Goal: Task Accomplishment & Management: Manage account settings

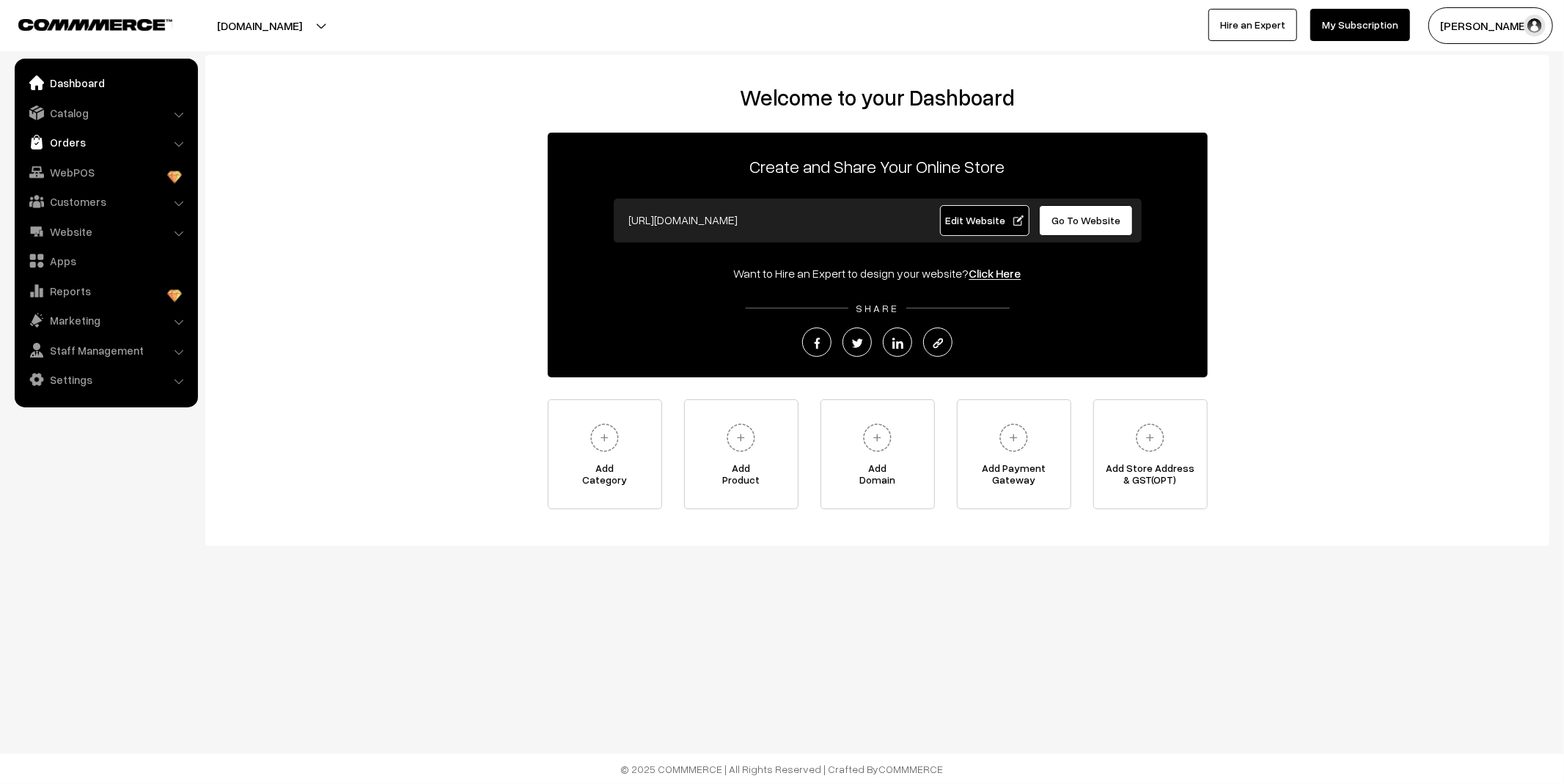
click at [79, 140] on link "Orders" at bounding box center [105, 142] width 174 height 26
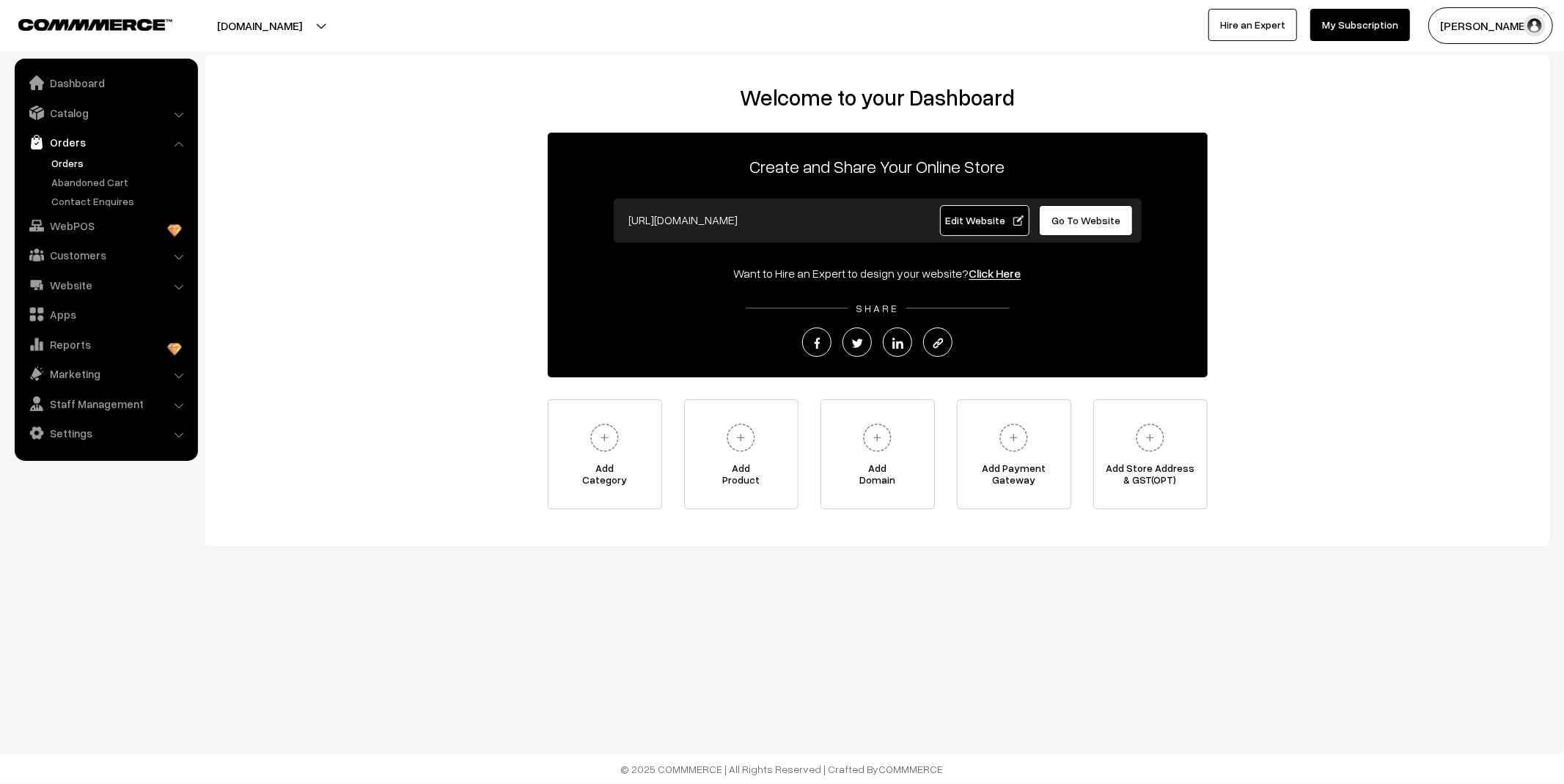
click at [76, 162] on link "Orders" at bounding box center [120, 163] width 145 height 16
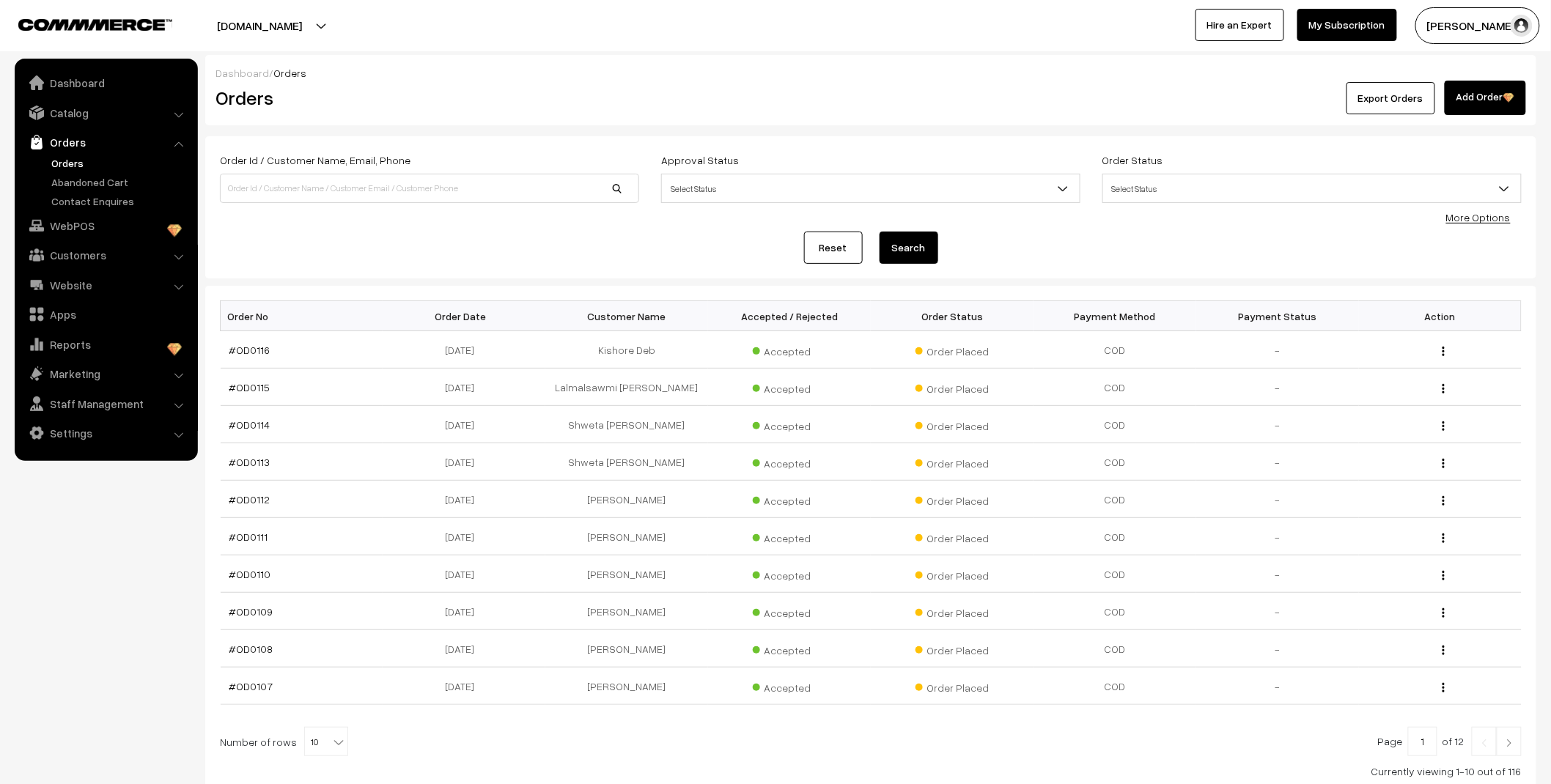
click at [83, 182] on link "Abandoned Cart" at bounding box center [120, 182] width 145 height 16
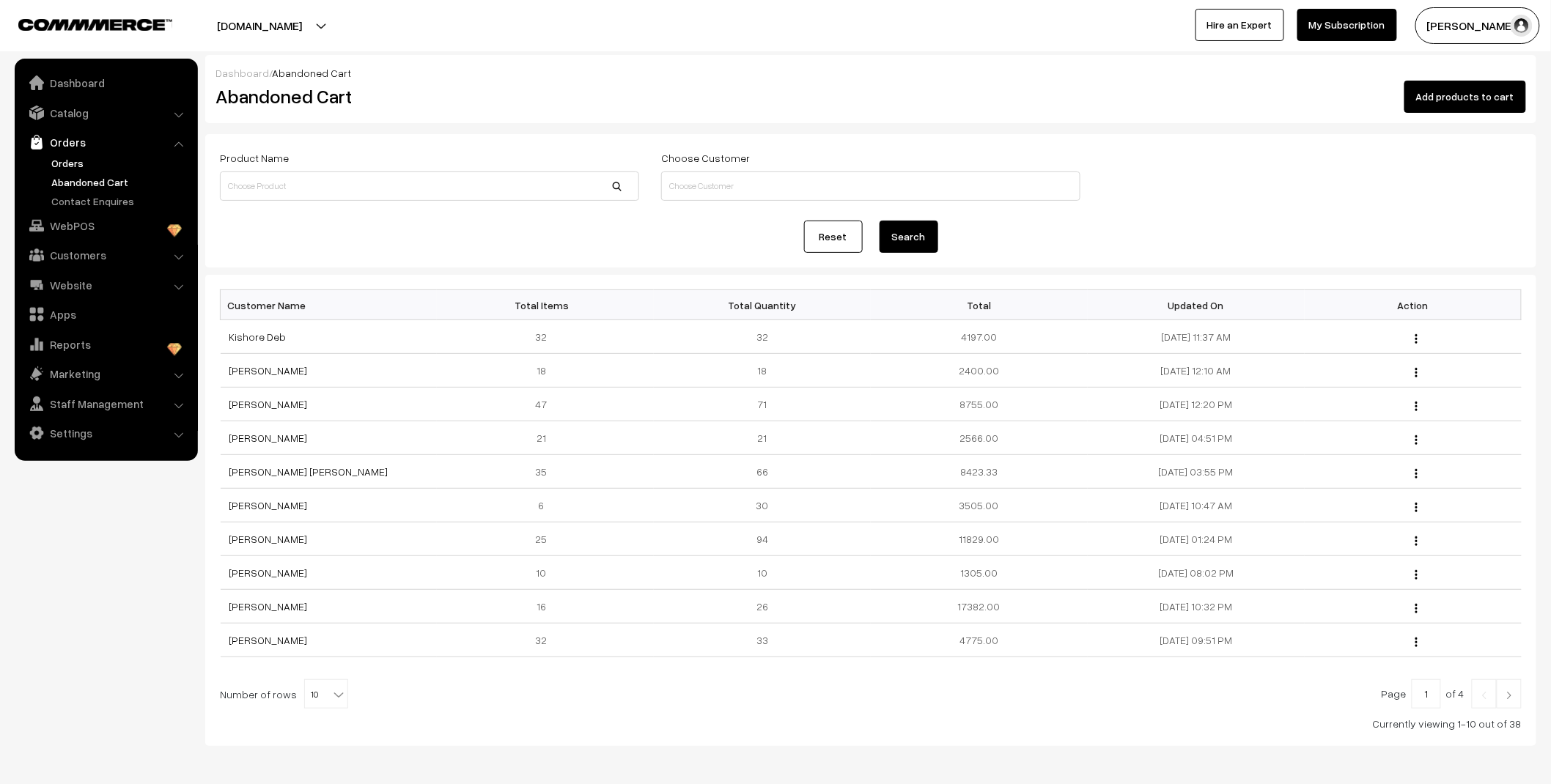
click at [76, 162] on link "Orders" at bounding box center [120, 163] width 145 height 16
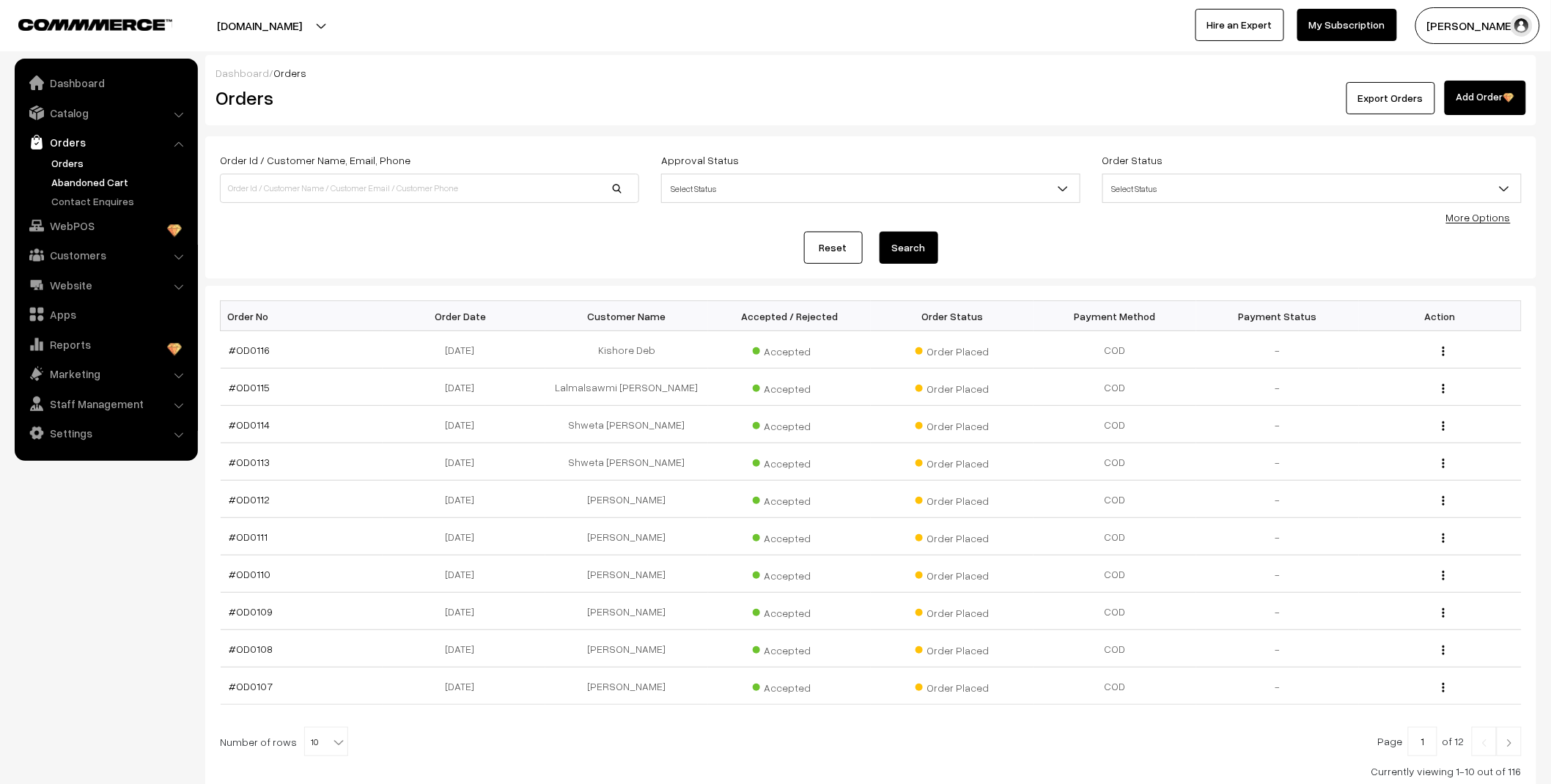
click at [108, 179] on link "Abandoned Cart" at bounding box center [120, 182] width 145 height 16
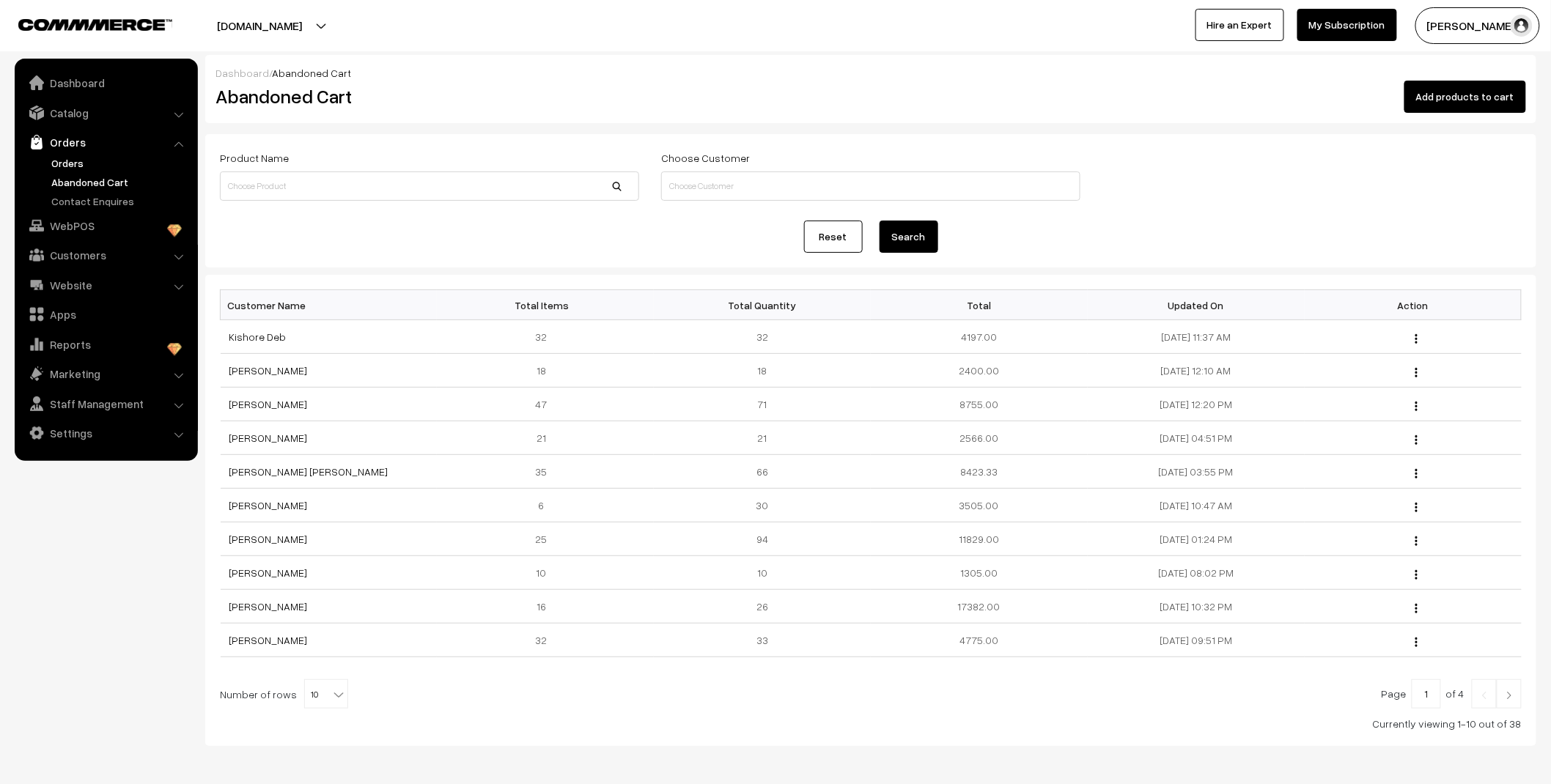
click at [59, 159] on link "Orders" at bounding box center [120, 163] width 145 height 16
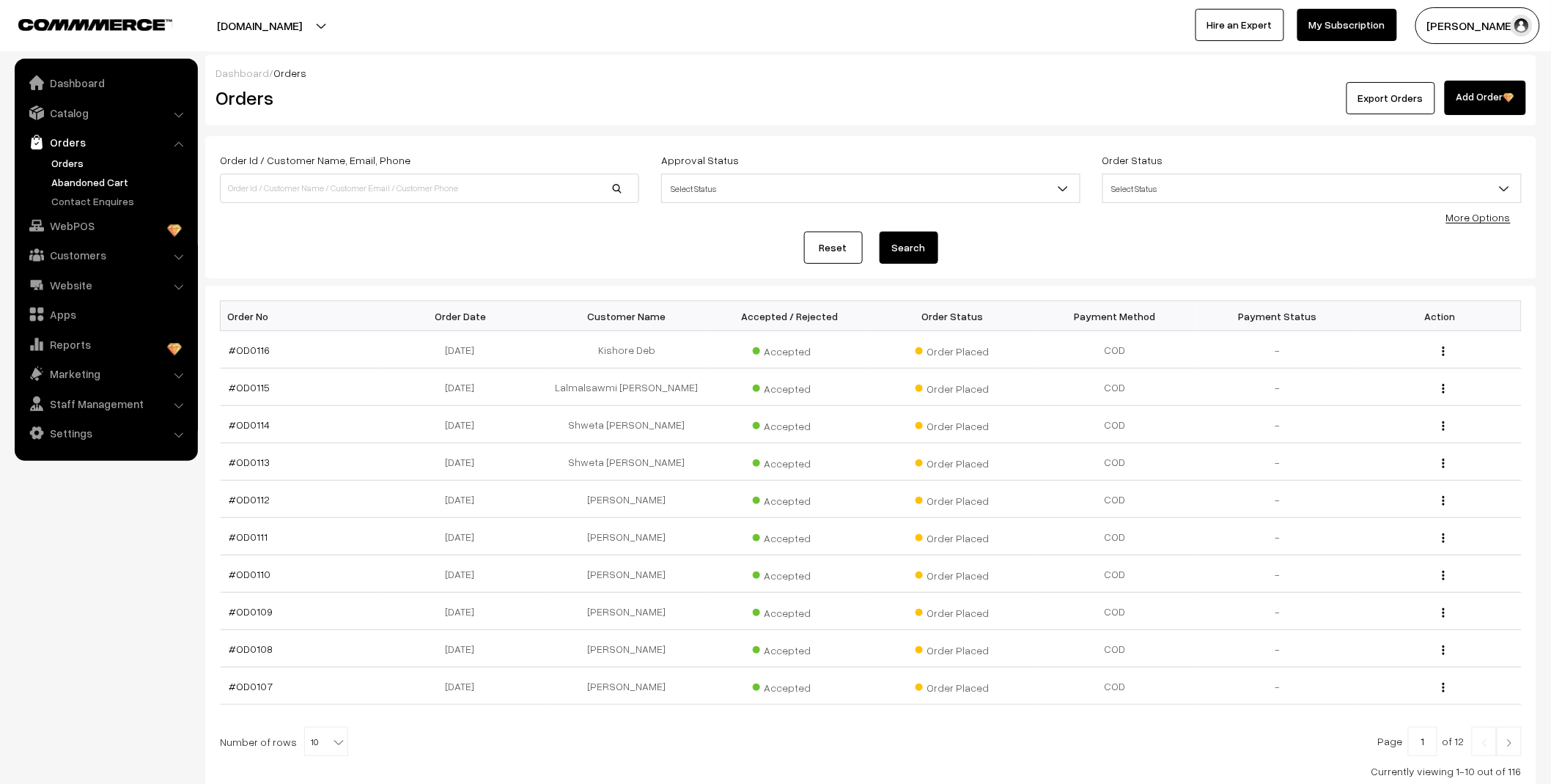
click at [84, 183] on link "Abandoned Cart" at bounding box center [120, 182] width 145 height 16
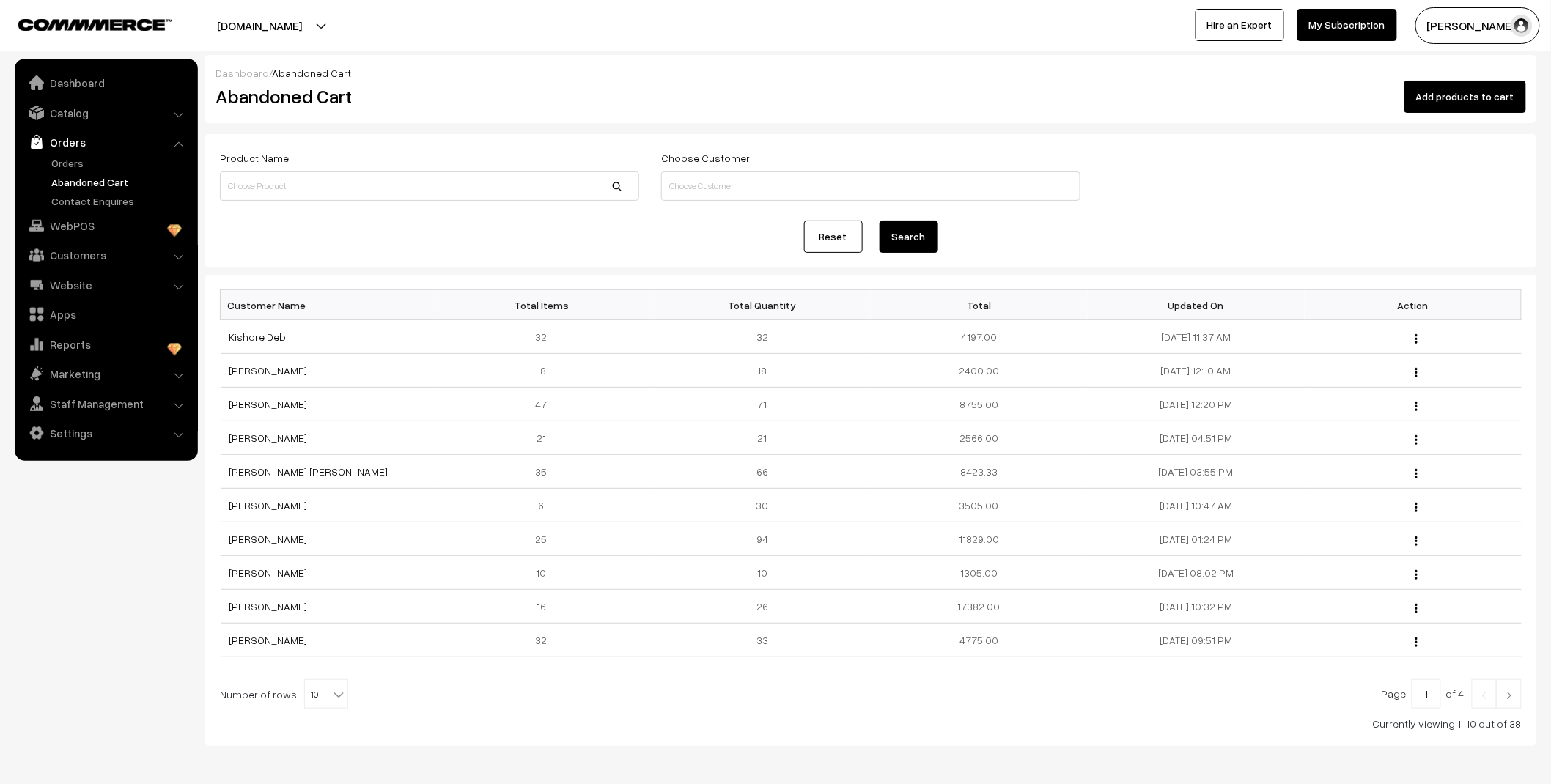
click at [70, 164] on link "Orders" at bounding box center [120, 163] width 145 height 16
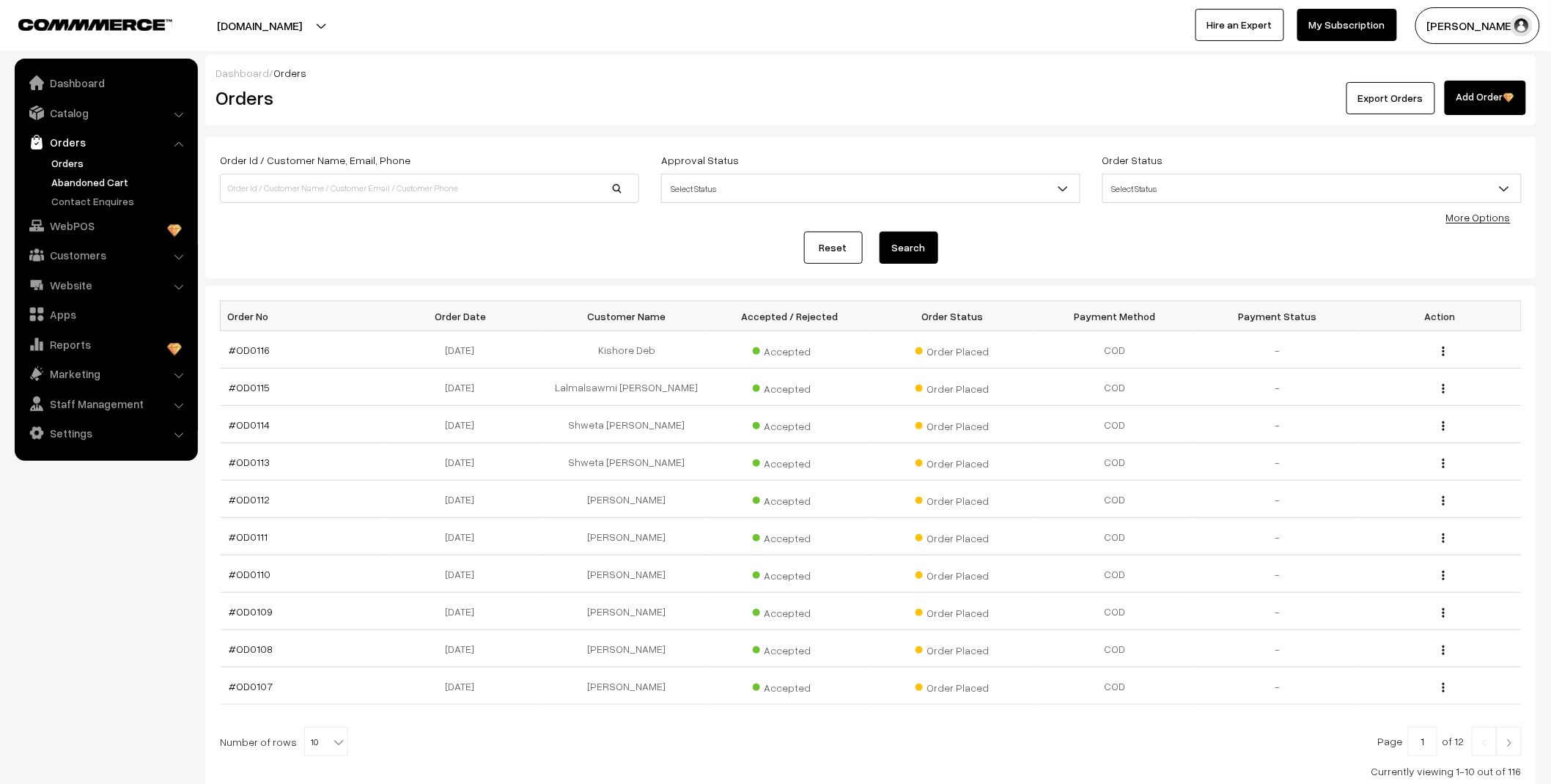
click at [79, 180] on link "Abandoned Cart" at bounding box center [120, 182] width 145 height 16
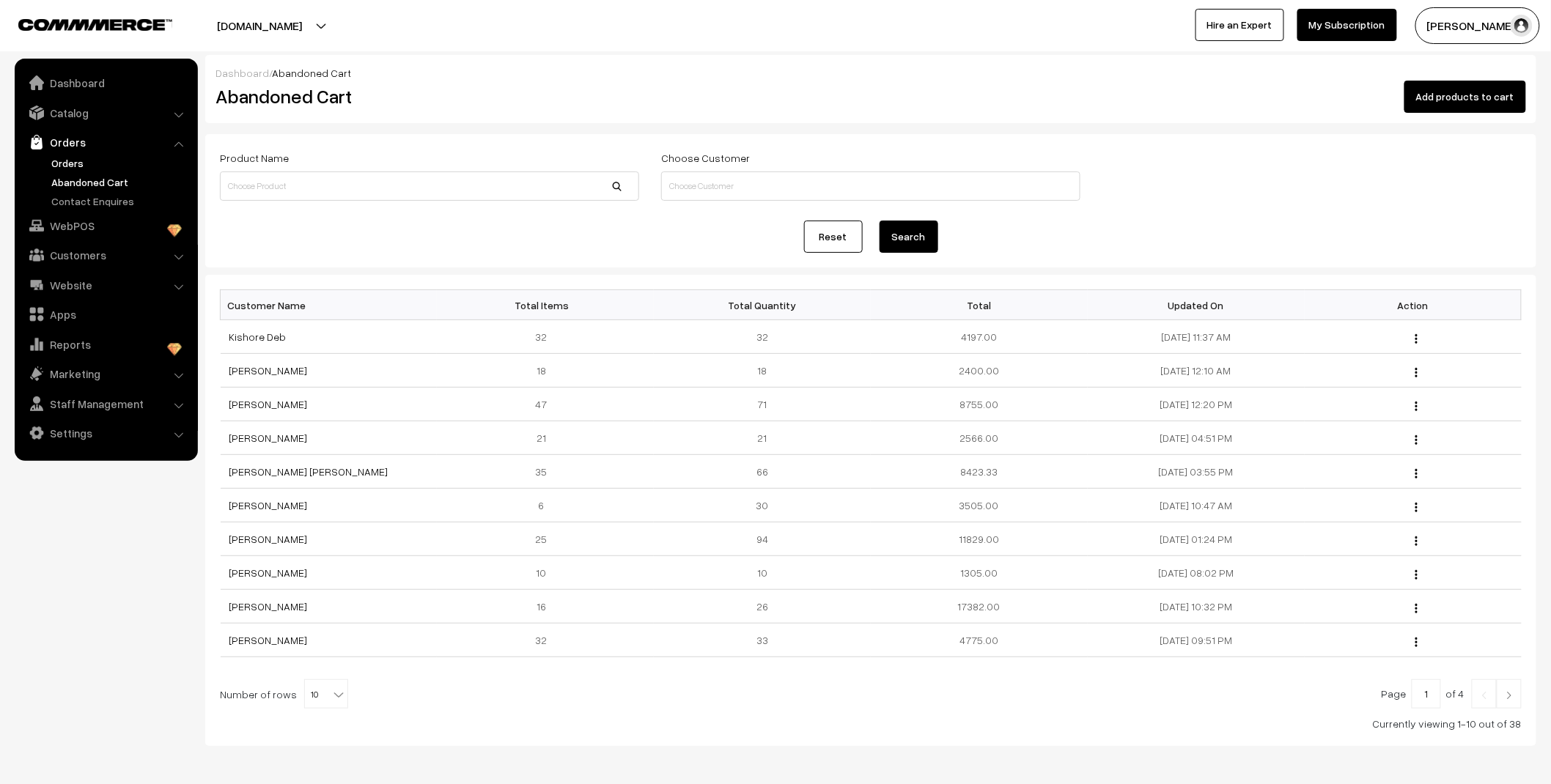
click at [68, 160] on link "Orders" at bounding box center [120, 163] width 145 height 16
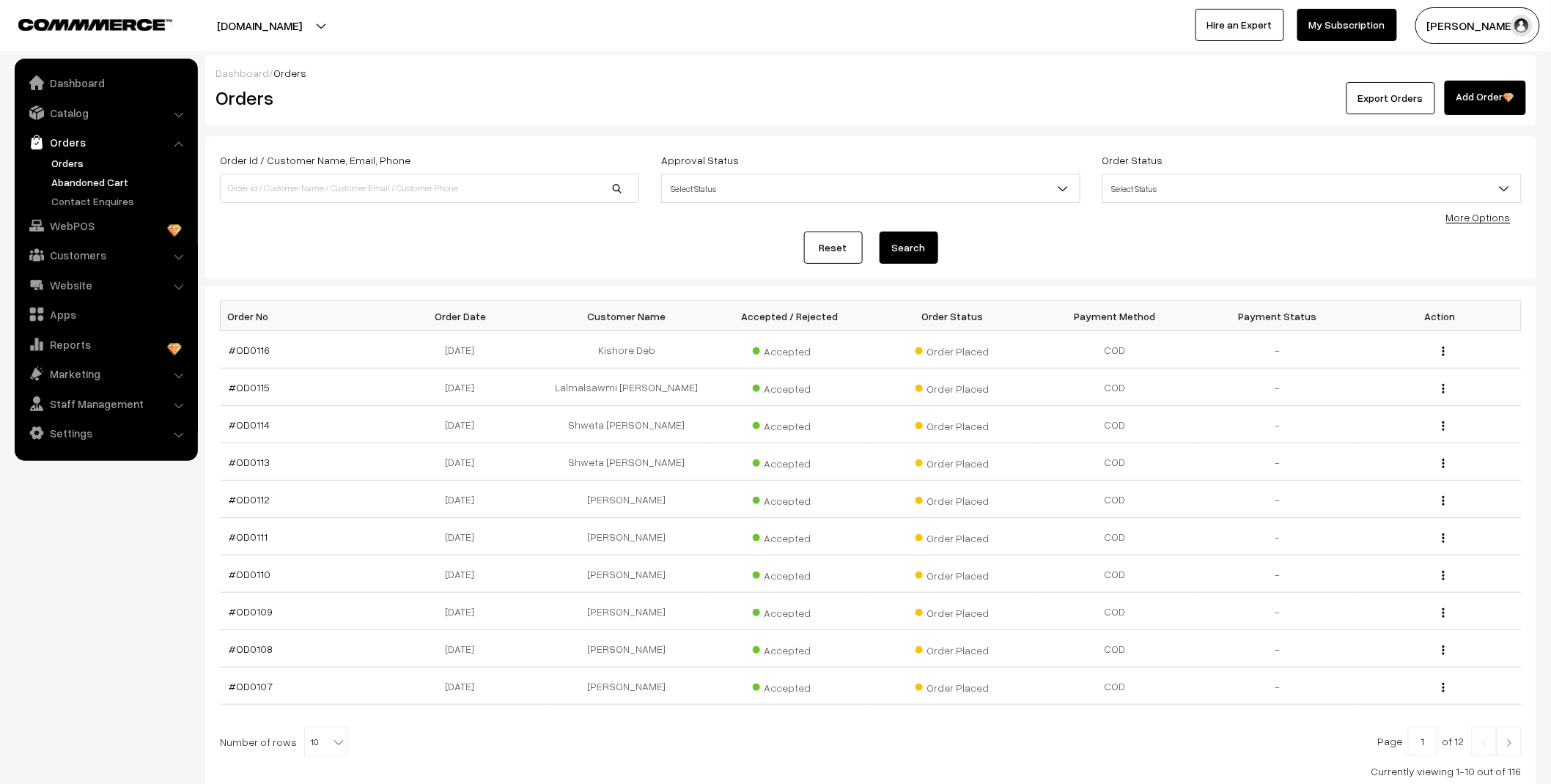
click at [95, 181] on link "Abandoned Cart" at bounding box center [120, 182] width 145 height 16
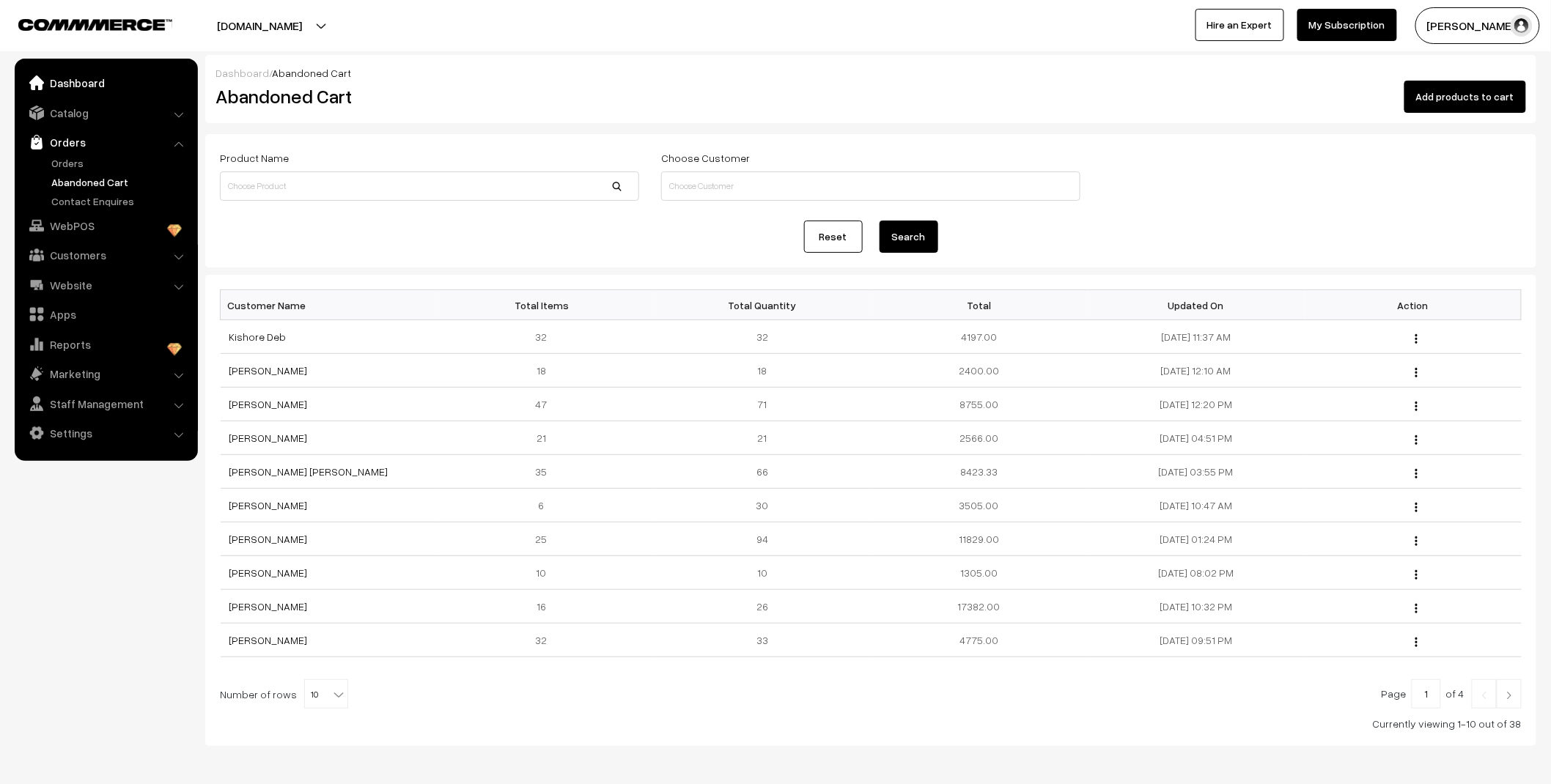
click at [79, 89] on link "Dashboard" at bounding box center [105, 83] width 174 height 26
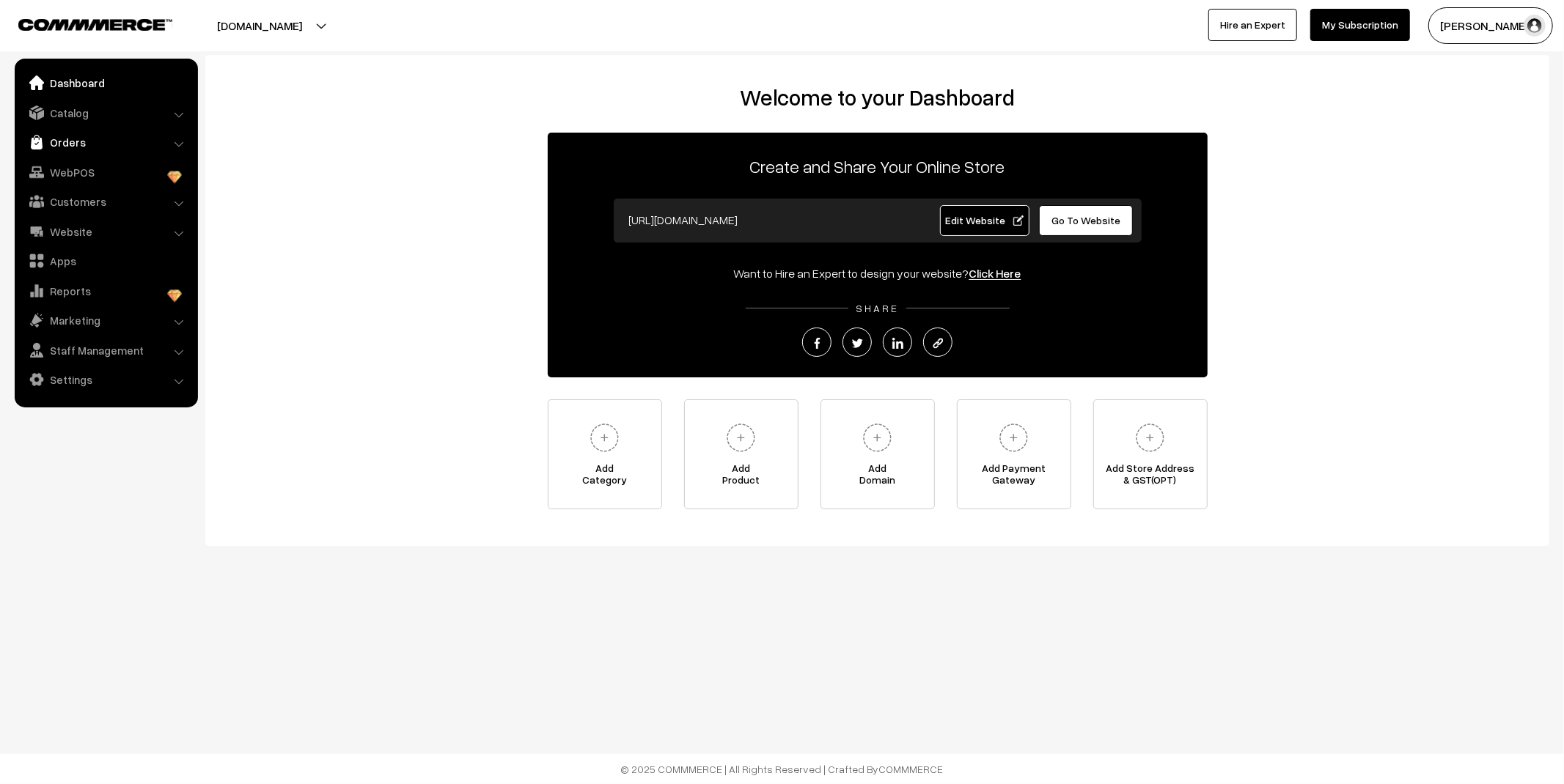
click at [134, 143] on link "Orders" at bounding box center [105, 142] width 174 height 26
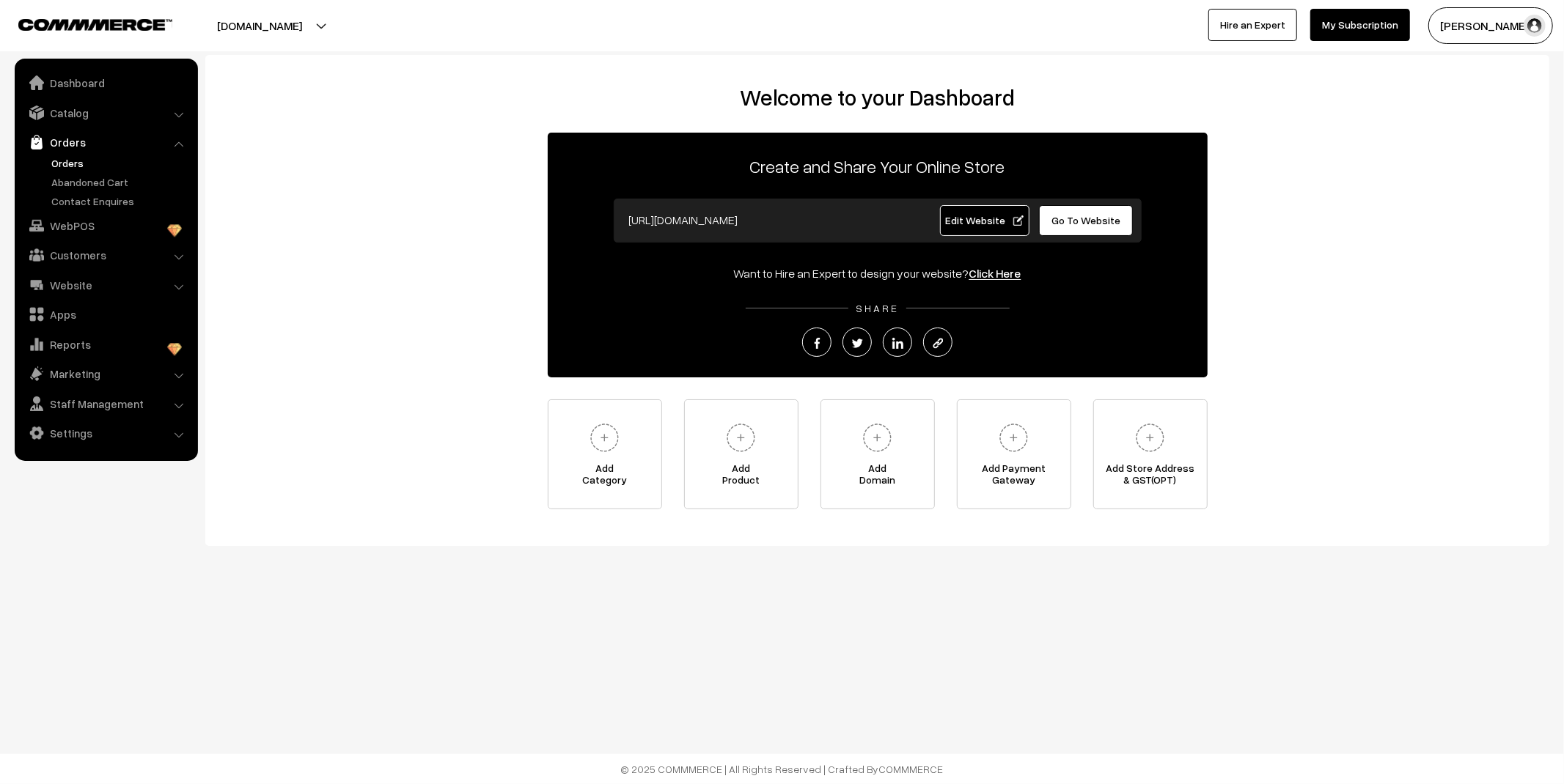
click at [73, 161] on link "Orders" at bounding box center [120, 163] width 145 height 16
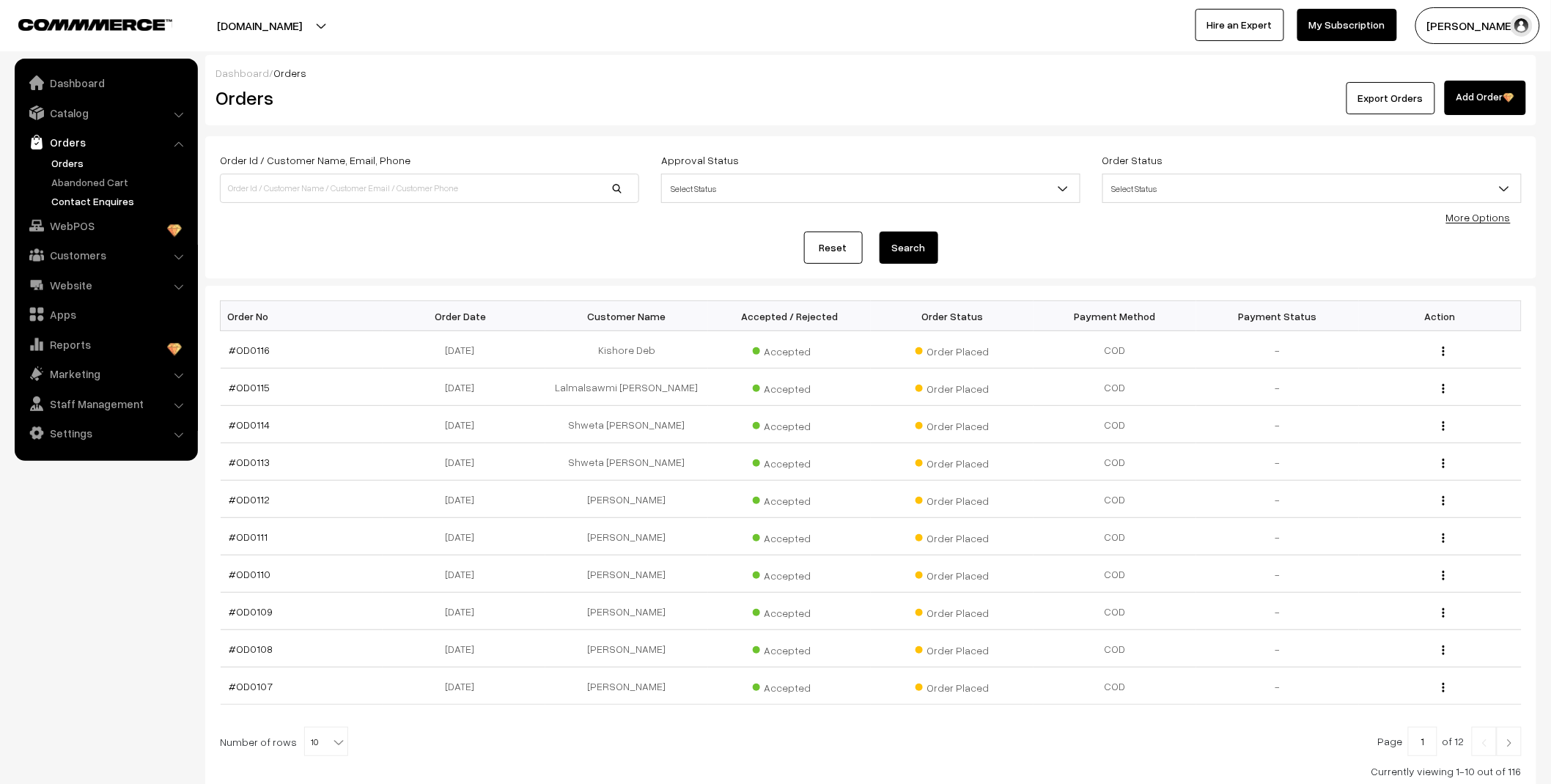
click at [82, 195] on link "Contact Enquires" at bounding box center [120, 201] width 145 height 16
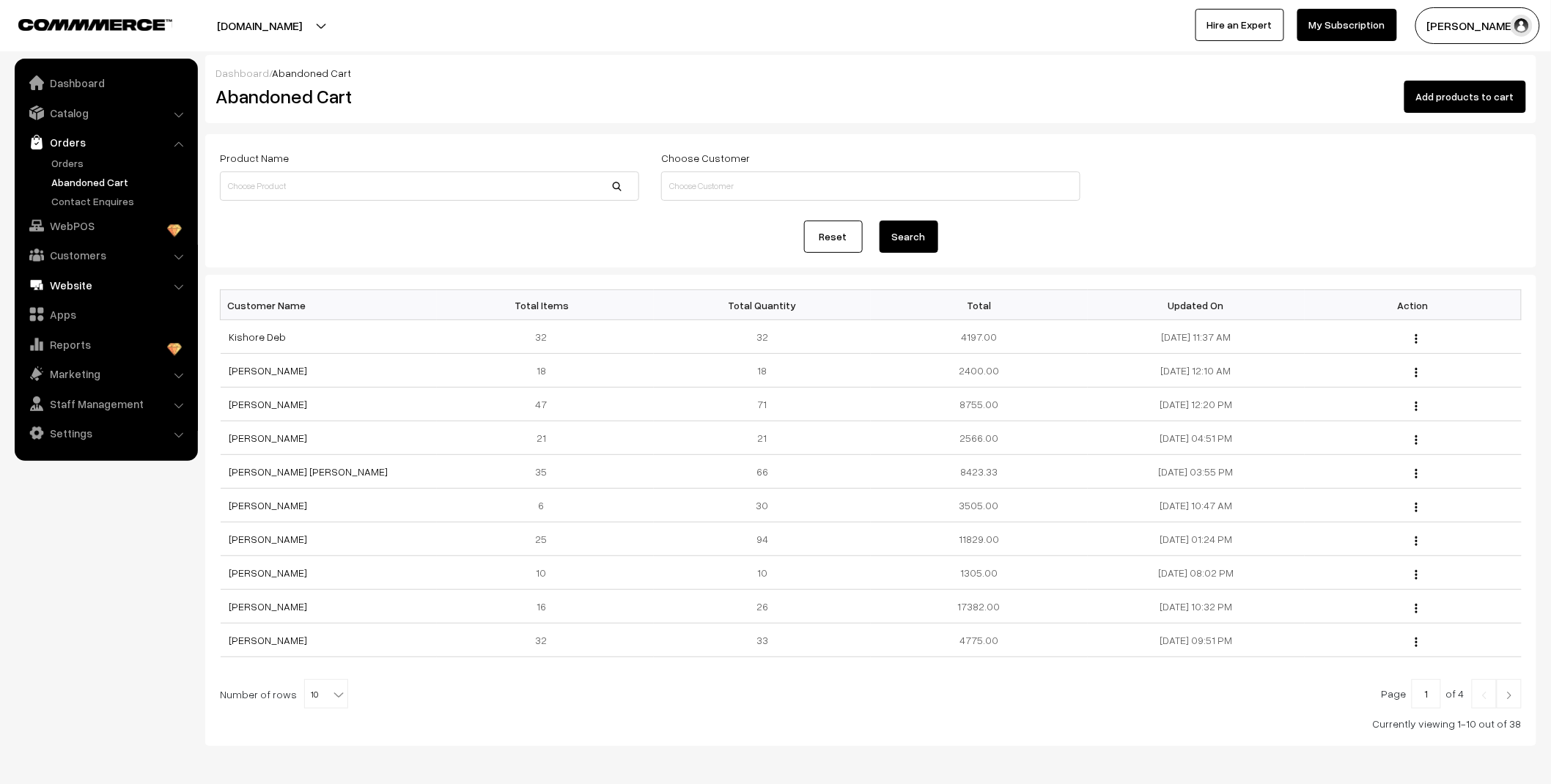
click at [84, 284] on link "Website" at bounding box center [105, 284] width 174 height 26
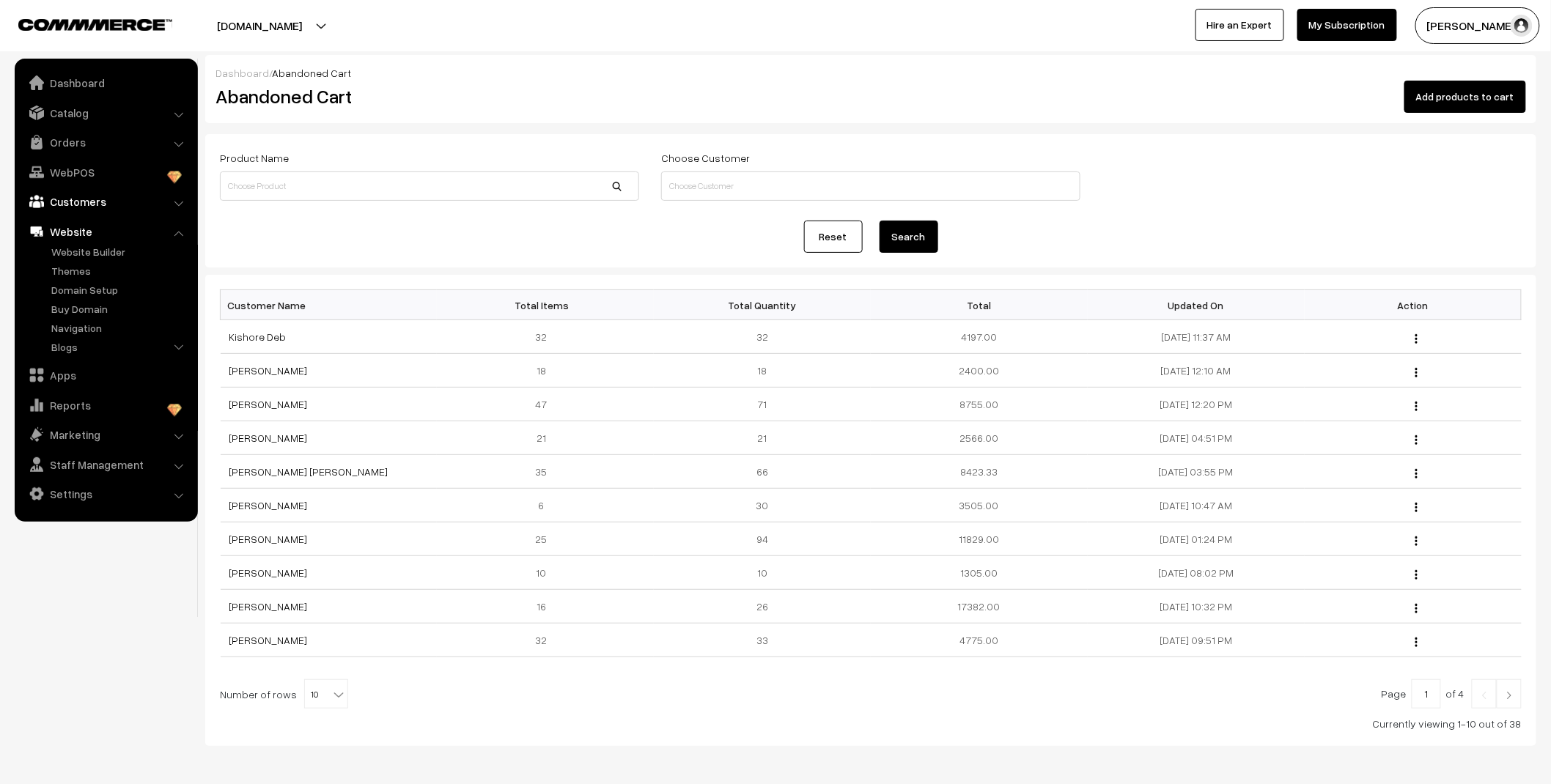
click at [82, 206] on link "Customers" at bounding box center [105, 201] width 174 height 26
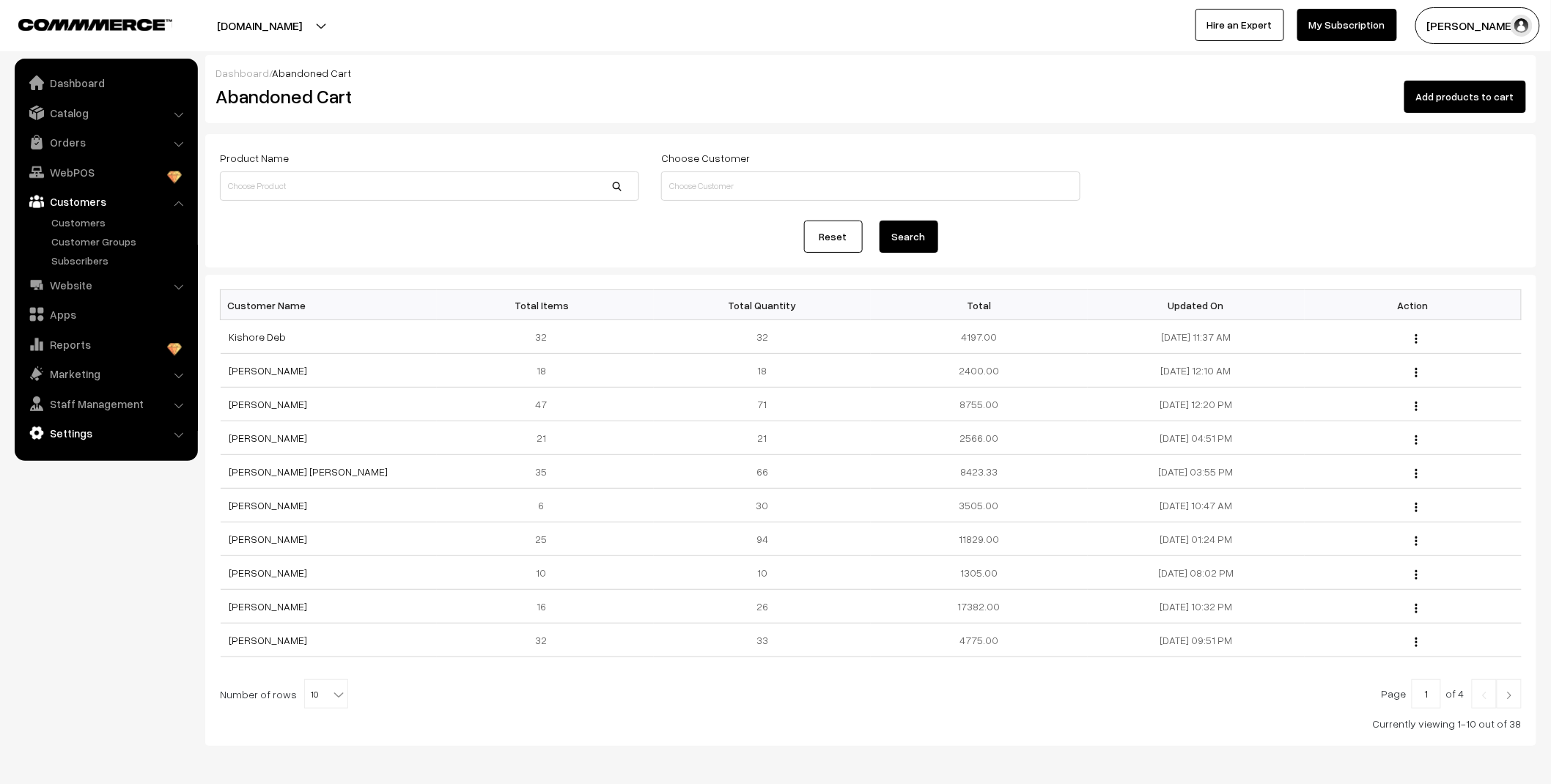
click at [91, 435] on link "Settings" at bounding box center [105, 433] width 174 height 26
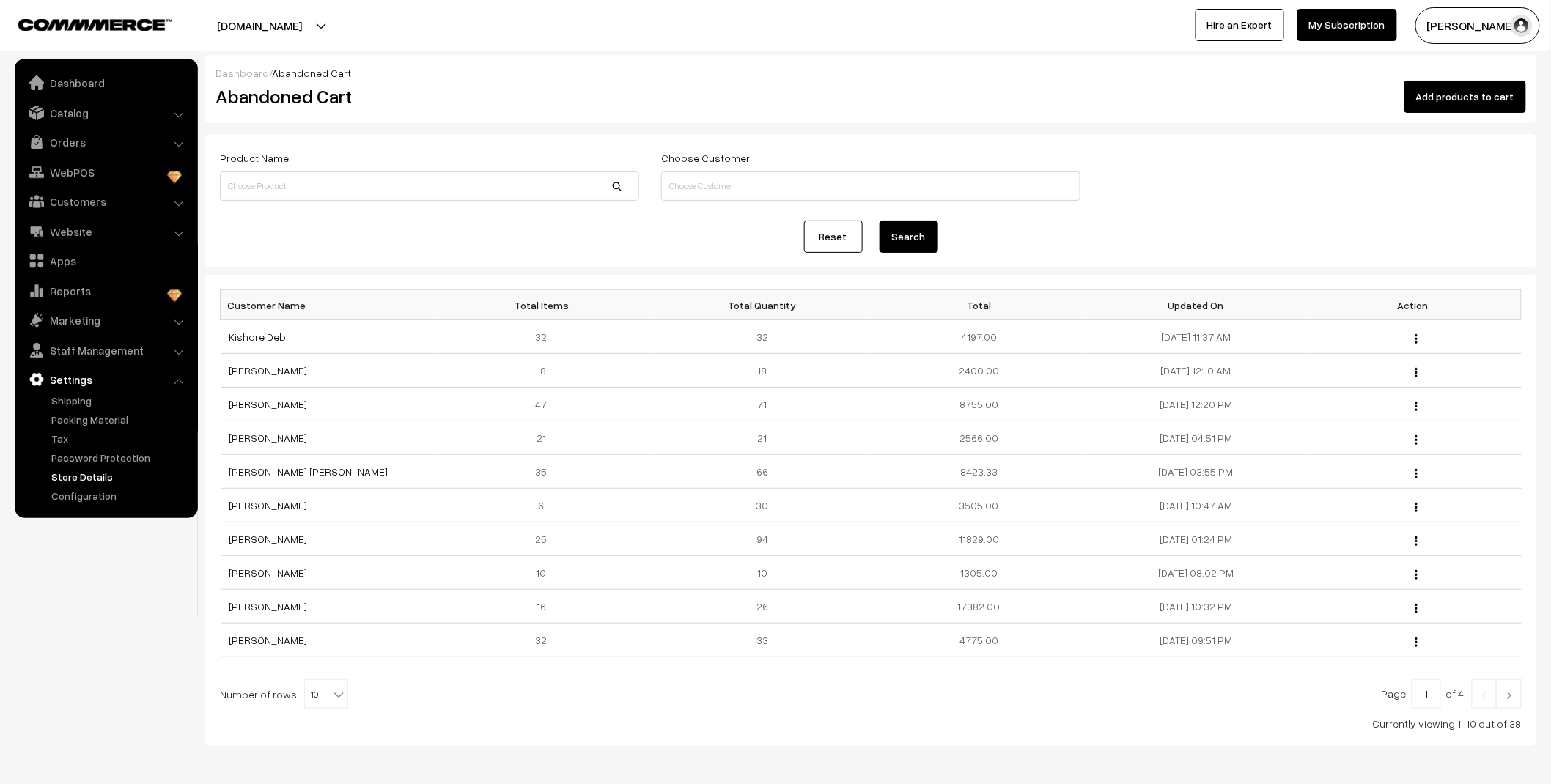
click at [90, 475] on link "Store Details" at bounding box center [120, 477] width 145 height 16
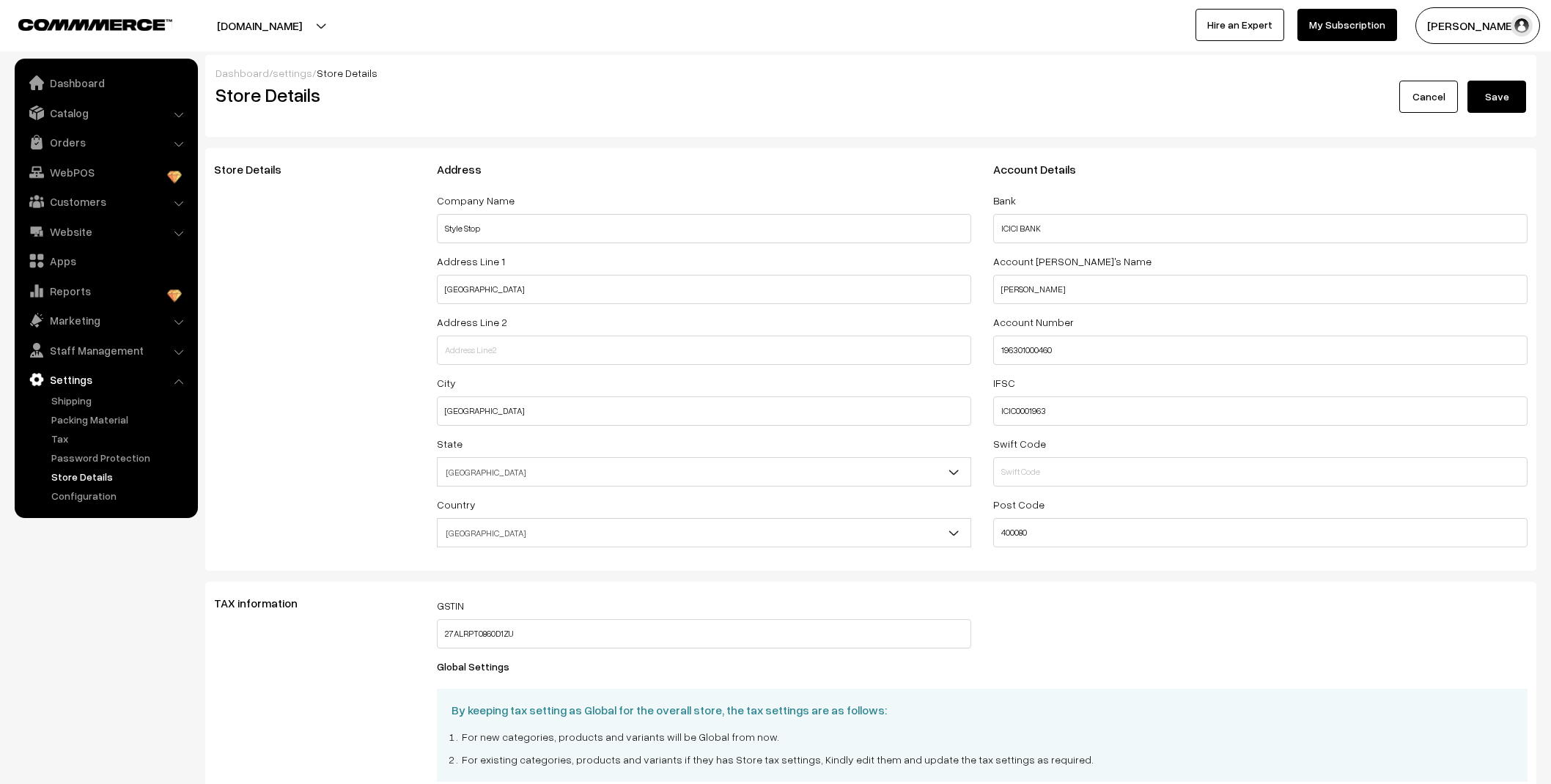
select select "99"
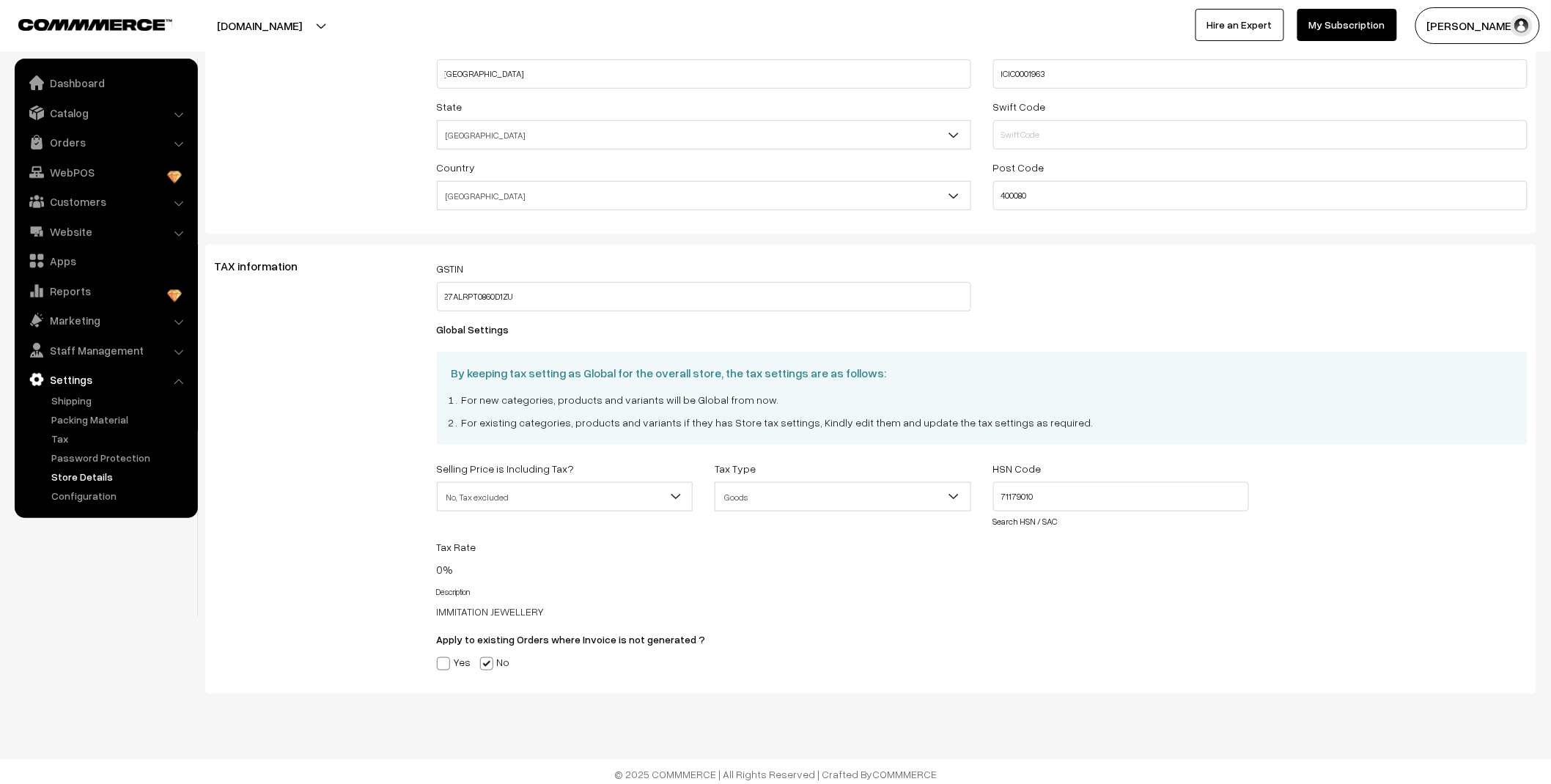
scroll to position [342, 0]
click at [85, 491] on link "Configuration" at bounding box center [120, 496] width 145 height 16
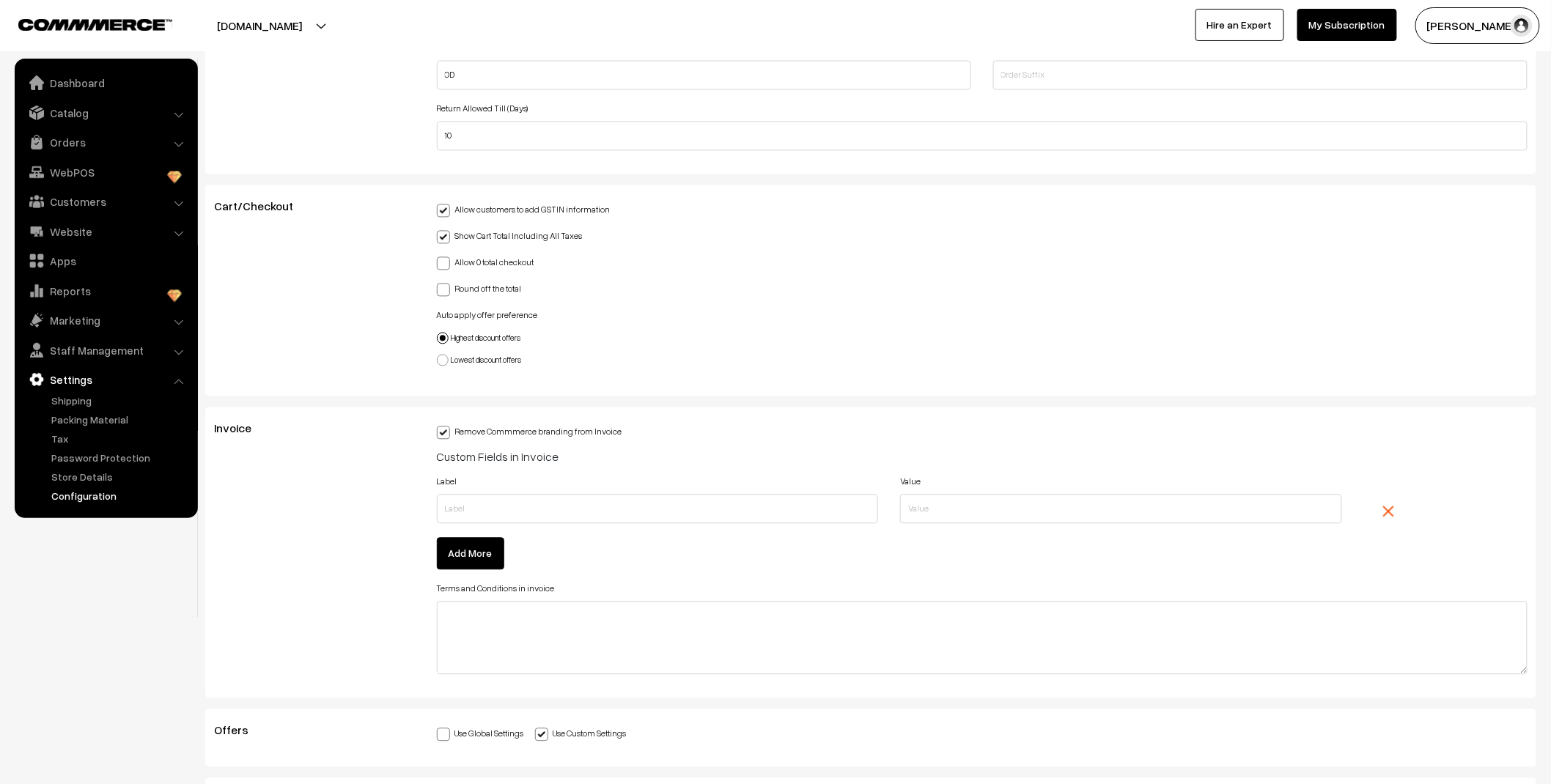
scroll to position [3457, 0]
click at [86, 477] on link "Store Details" at bounding box center [120, 477] width 145 height 16
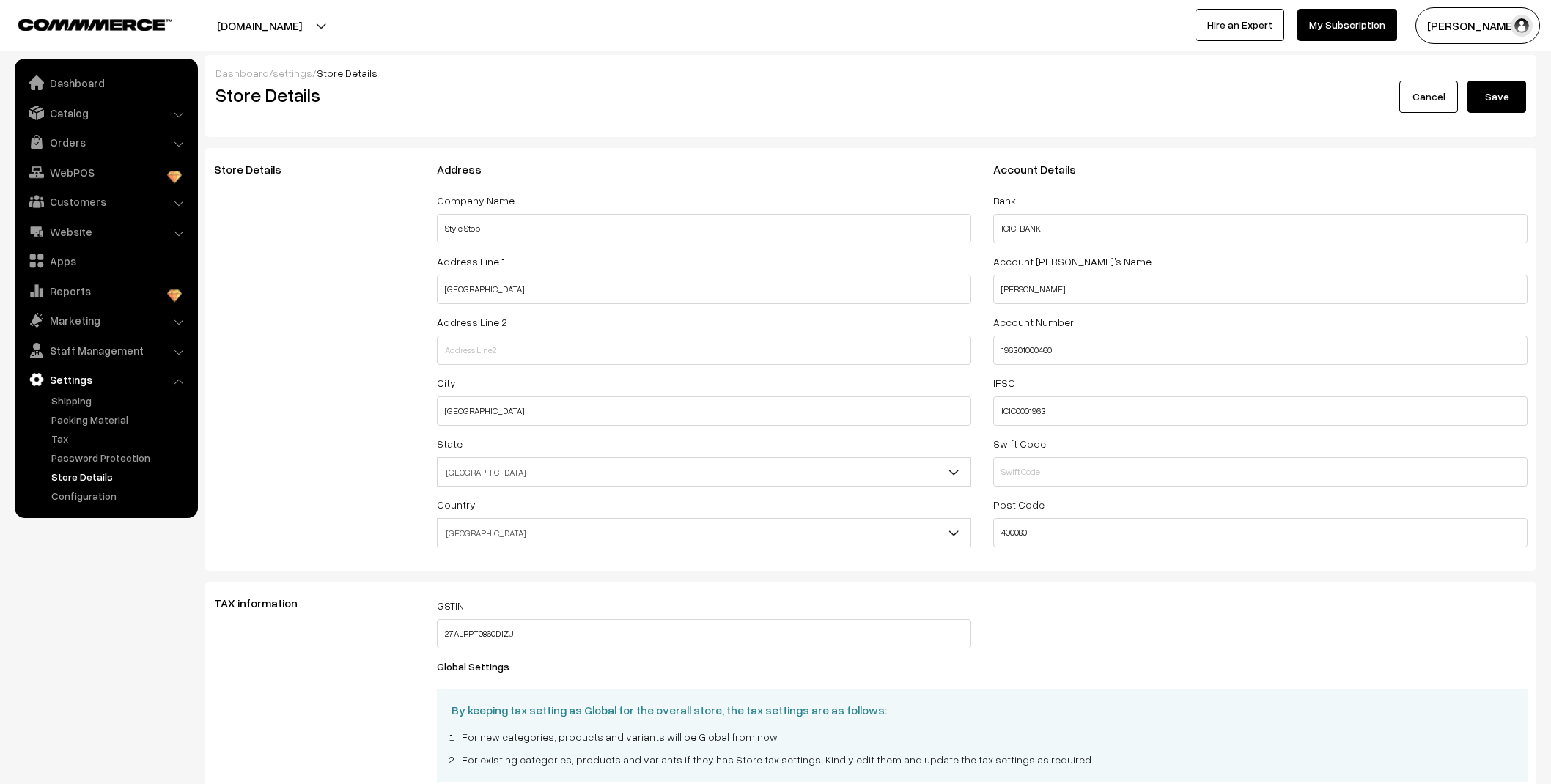
select select "99"
click at [78, 406] on link "Shipping" at bounding box center [120, 401] width 145 height 16
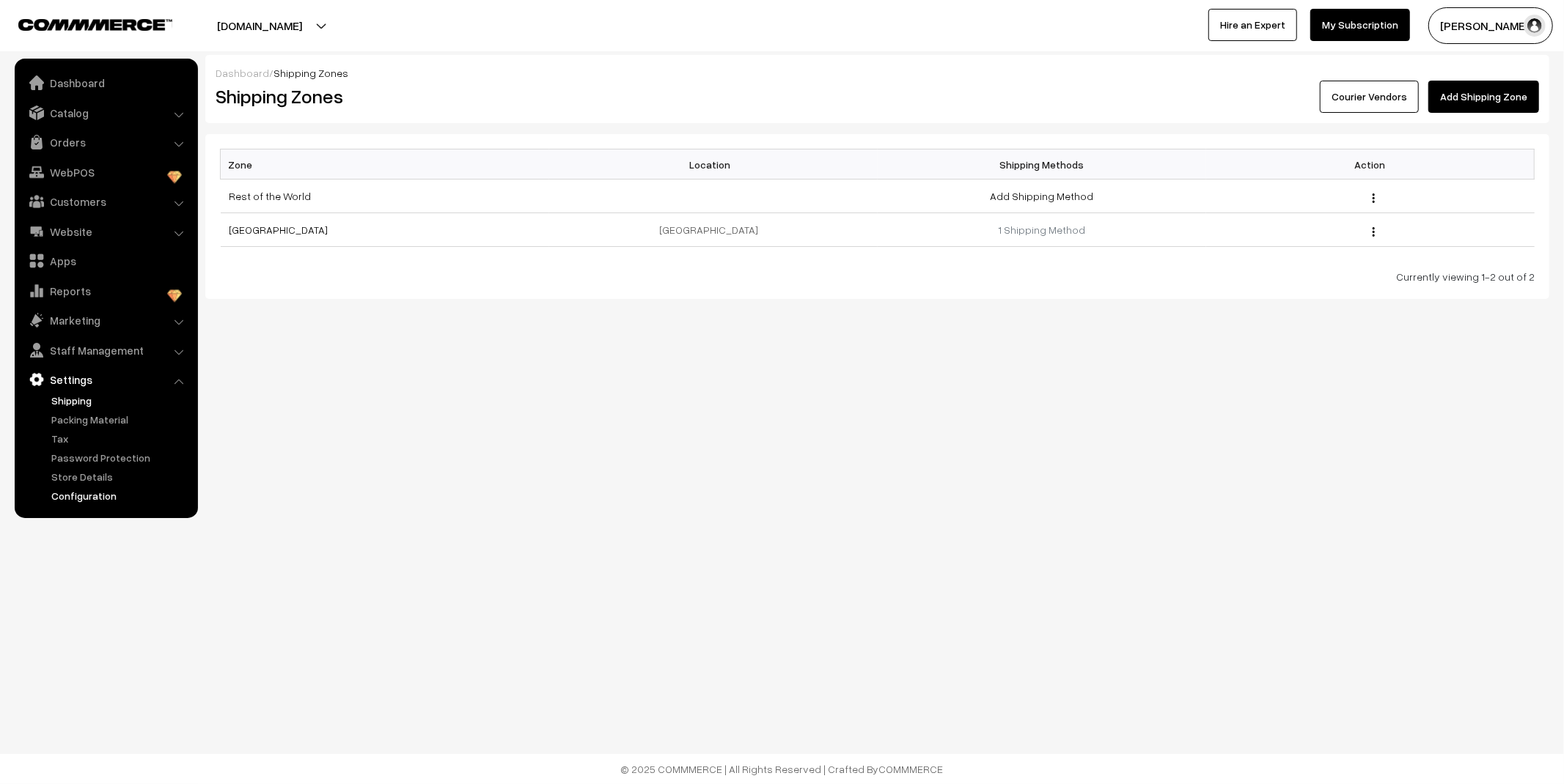
click at [100, 499] on link "Configuration" at bounding box center [120, 496] width 145 height 16
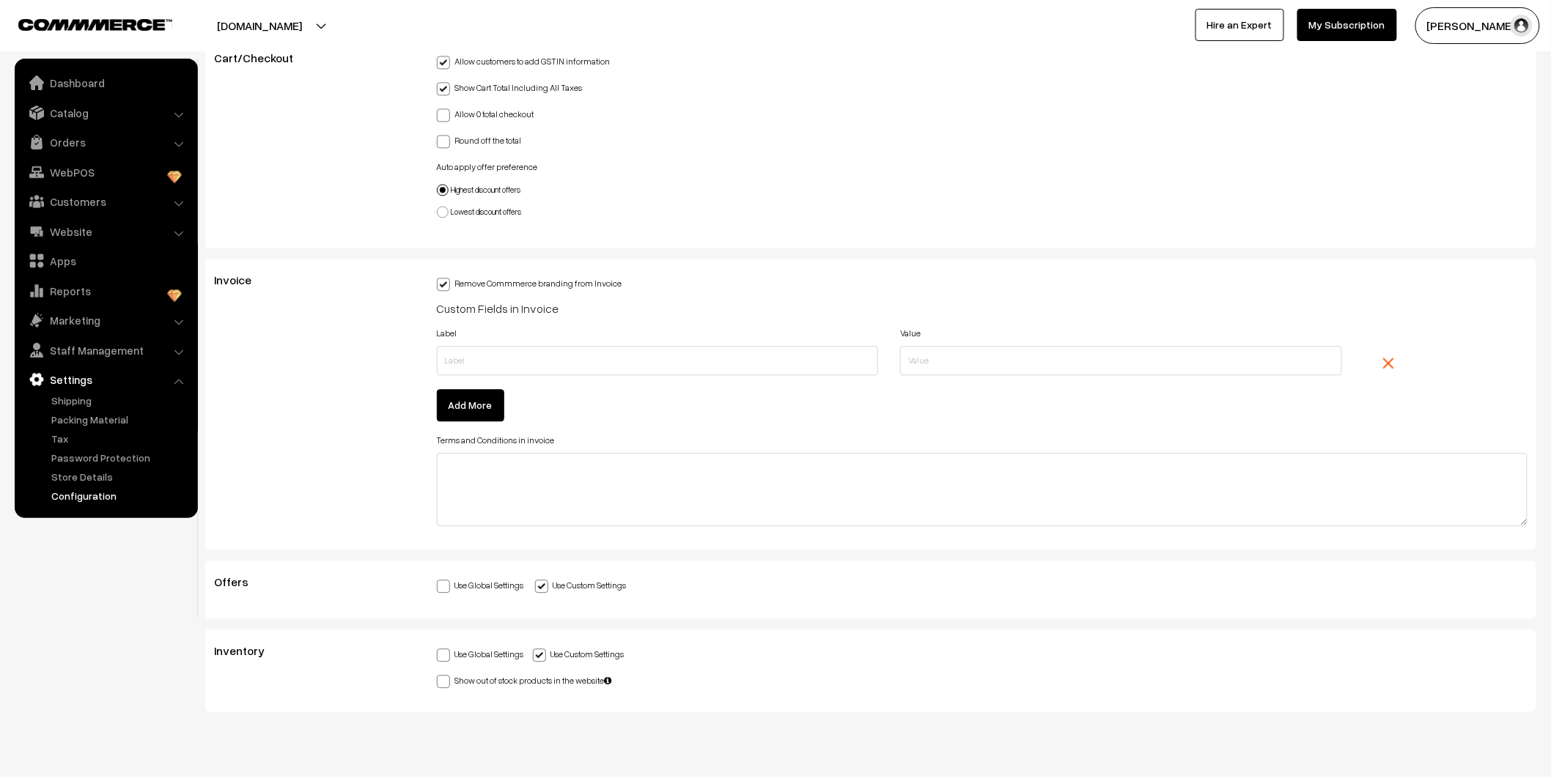
scroll to position [3620, 0]
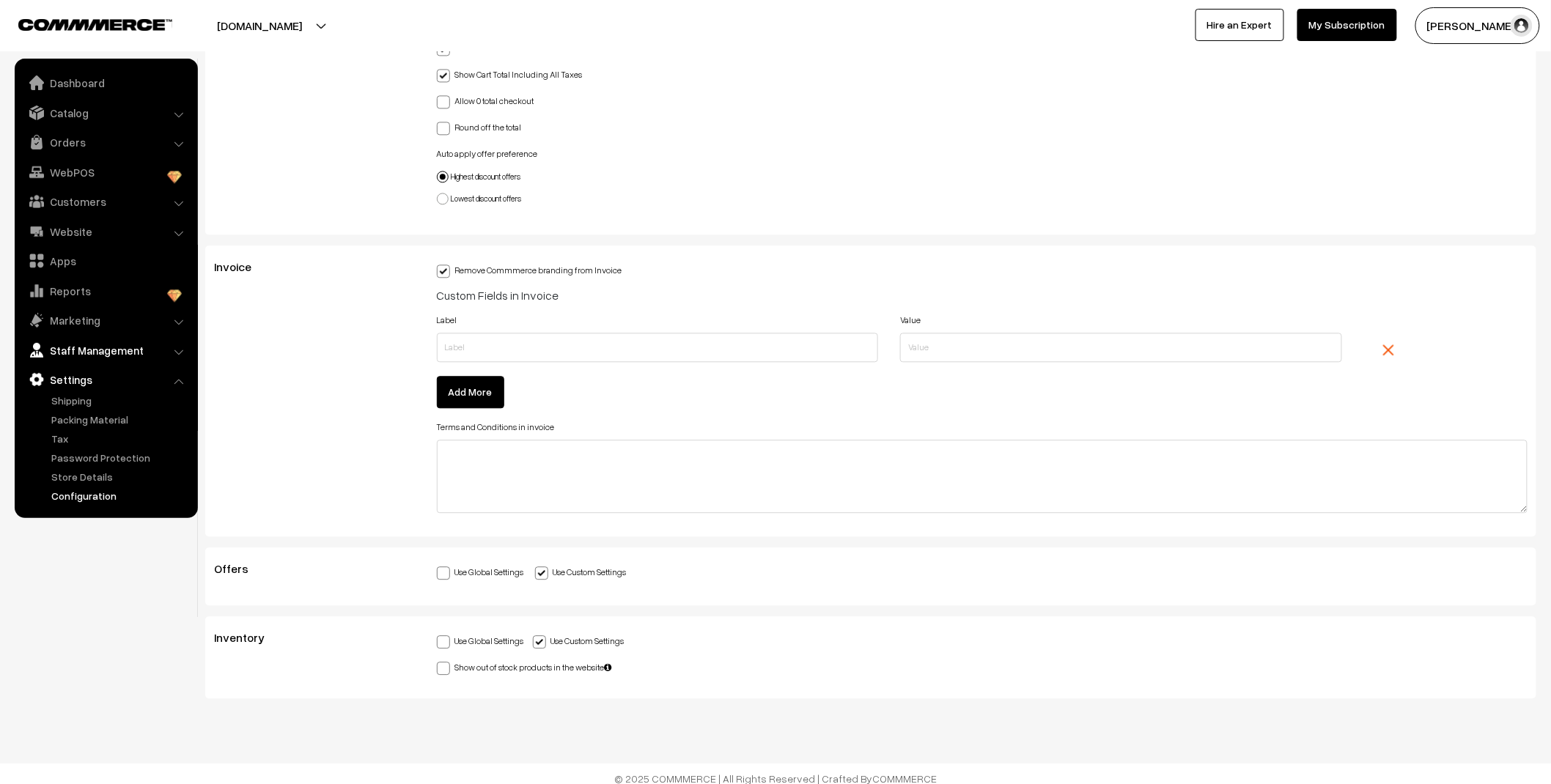
click at [107, 355] on link "Staff Management" at bounding box center [105, 349] width 174 height 26
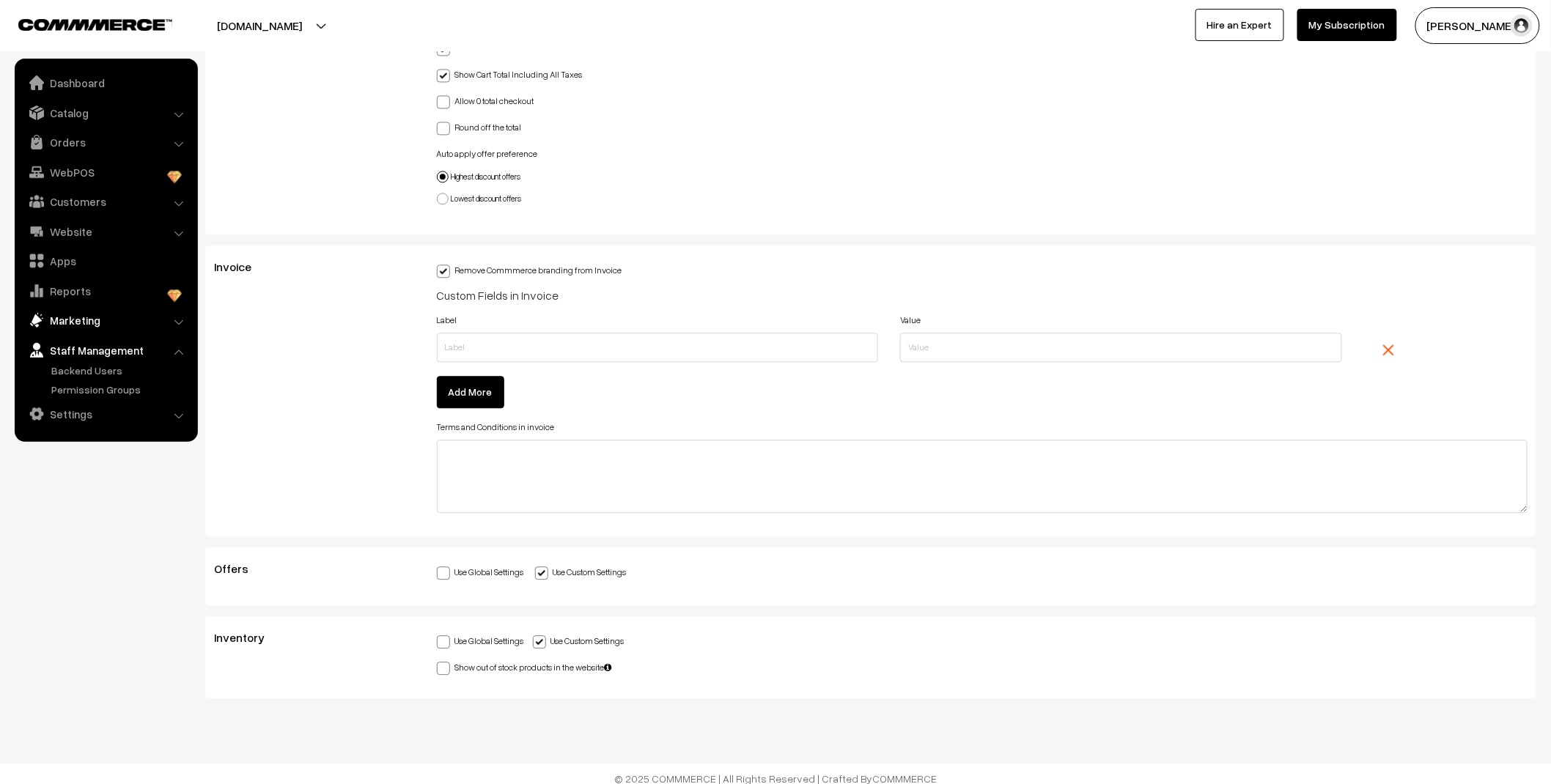
click at [86, 322] on link "Marketing" at bounding box center [105, 320] width 174 height 26
click at [72, 339] on link "Offers" at bounding box center [120, 341] width 145 height 16
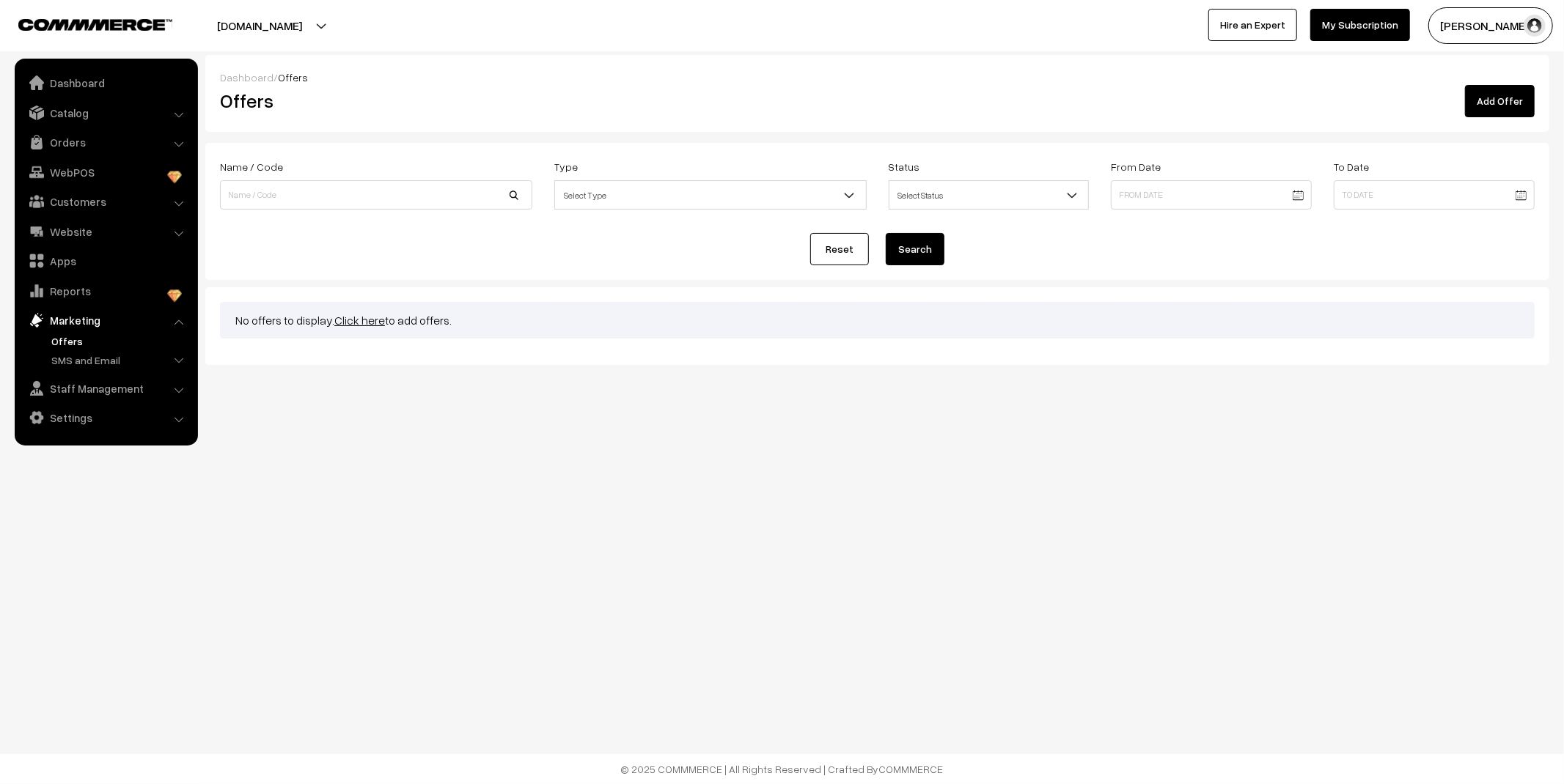
click at [362, 323] on link "Click here" at bounding box center [359, 320] width 51 height 15
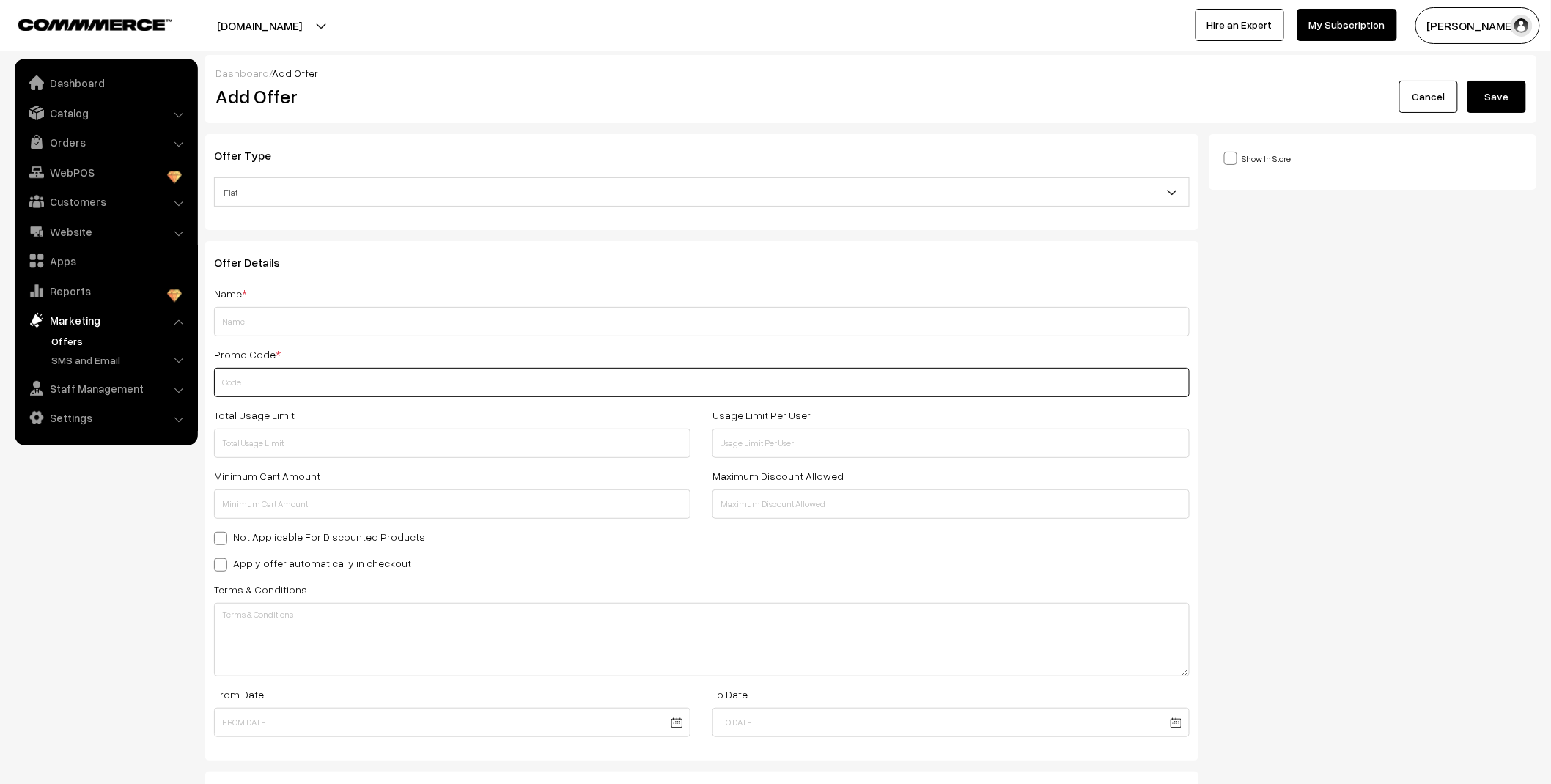
click at [267, 390] on input "text" at bounding box center [702, 382] width 976 height 29
click at [240, 443] on input "text" at bounding box center [452, 444] width 477 height 29
click at [394, 203] on span "Flat" at bounding box center [702, 193] width 974 height 25
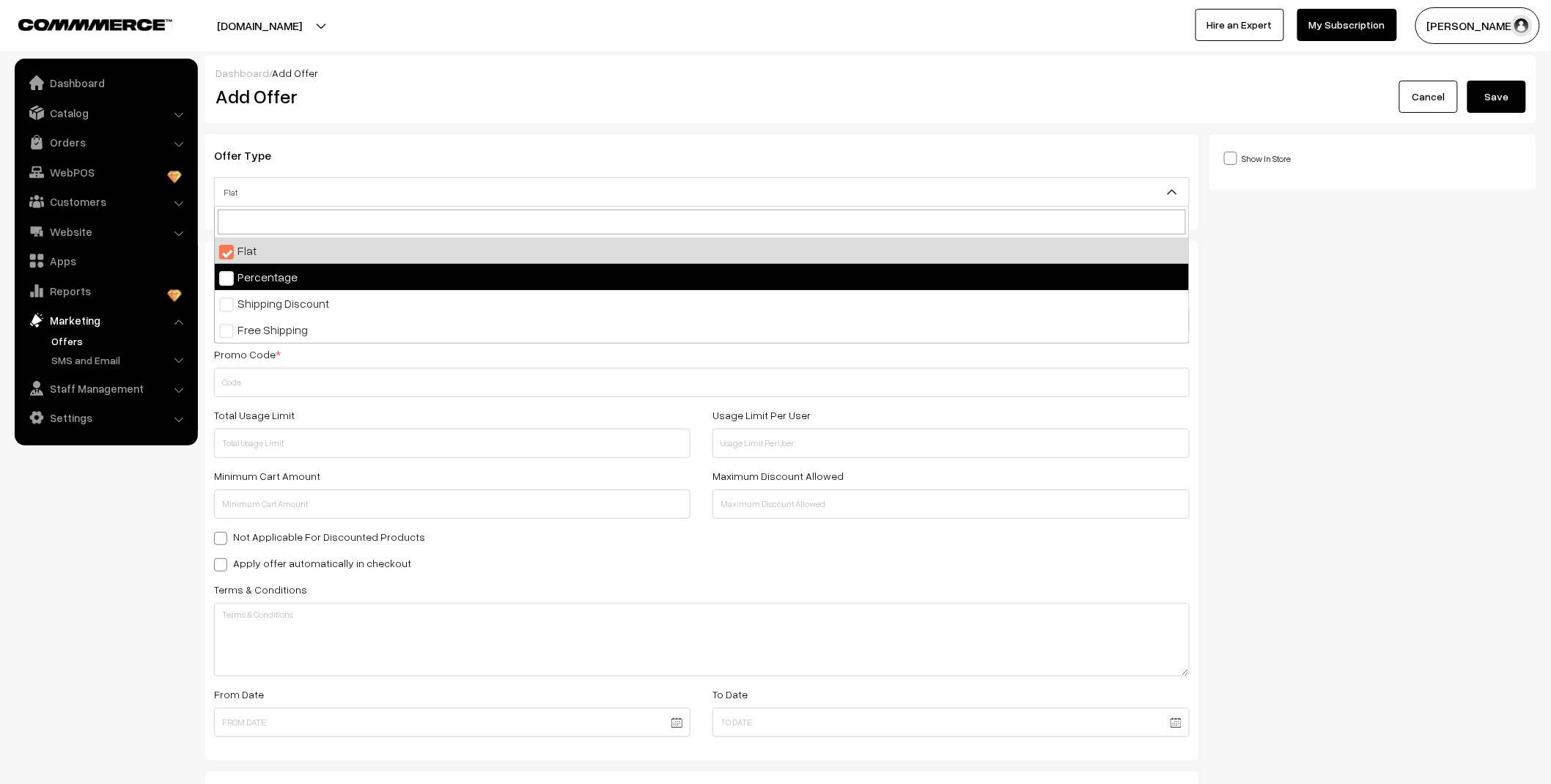
select select "2"
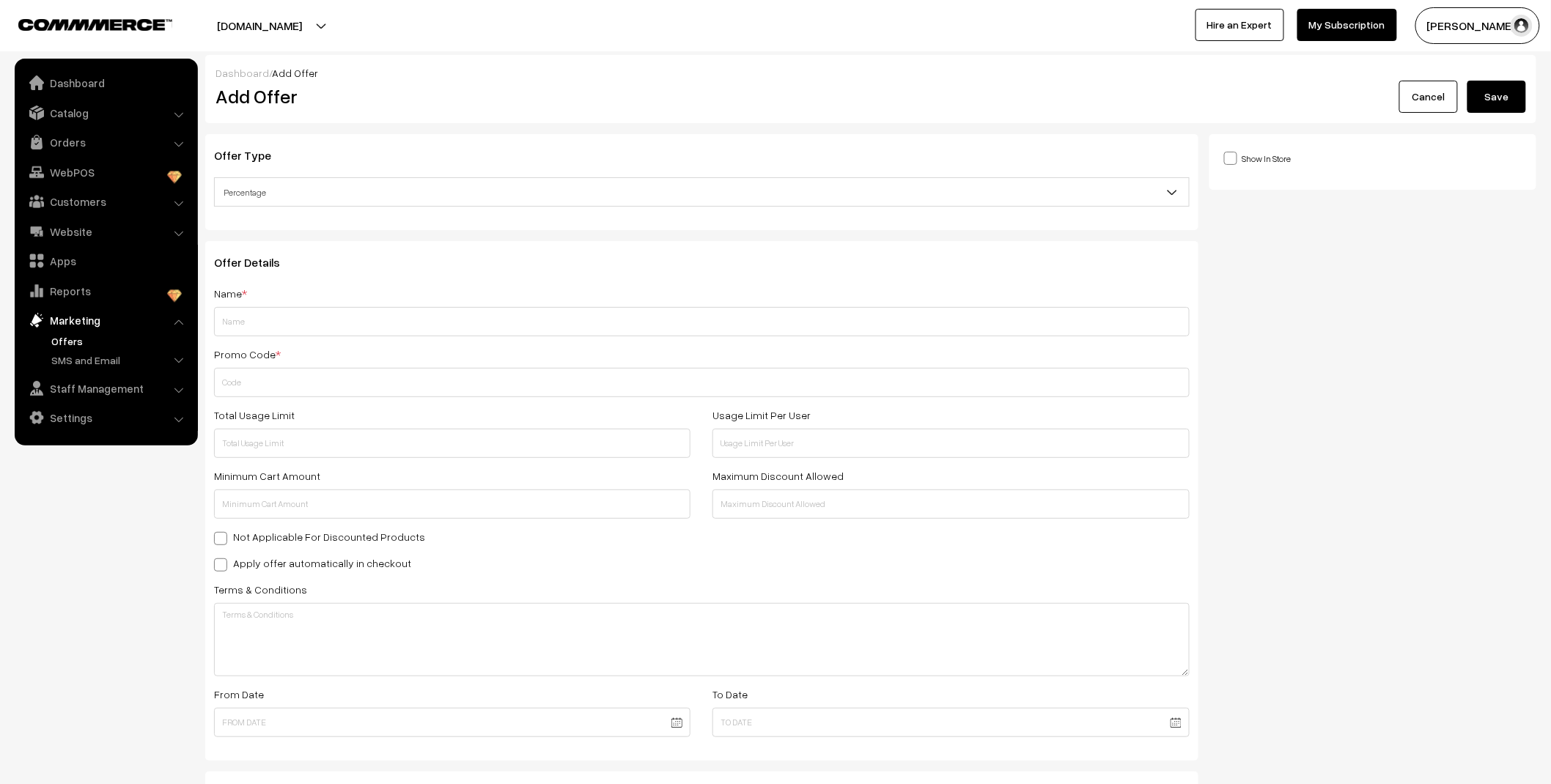
click at [1271, 158] on label "Show In Store" at bounding box center [1257, 158] width 67 height 16
click at [1234, 158] on input "Show In Store" at bounding box center [1229, 158] width 10 height 10
checkbox input "true"
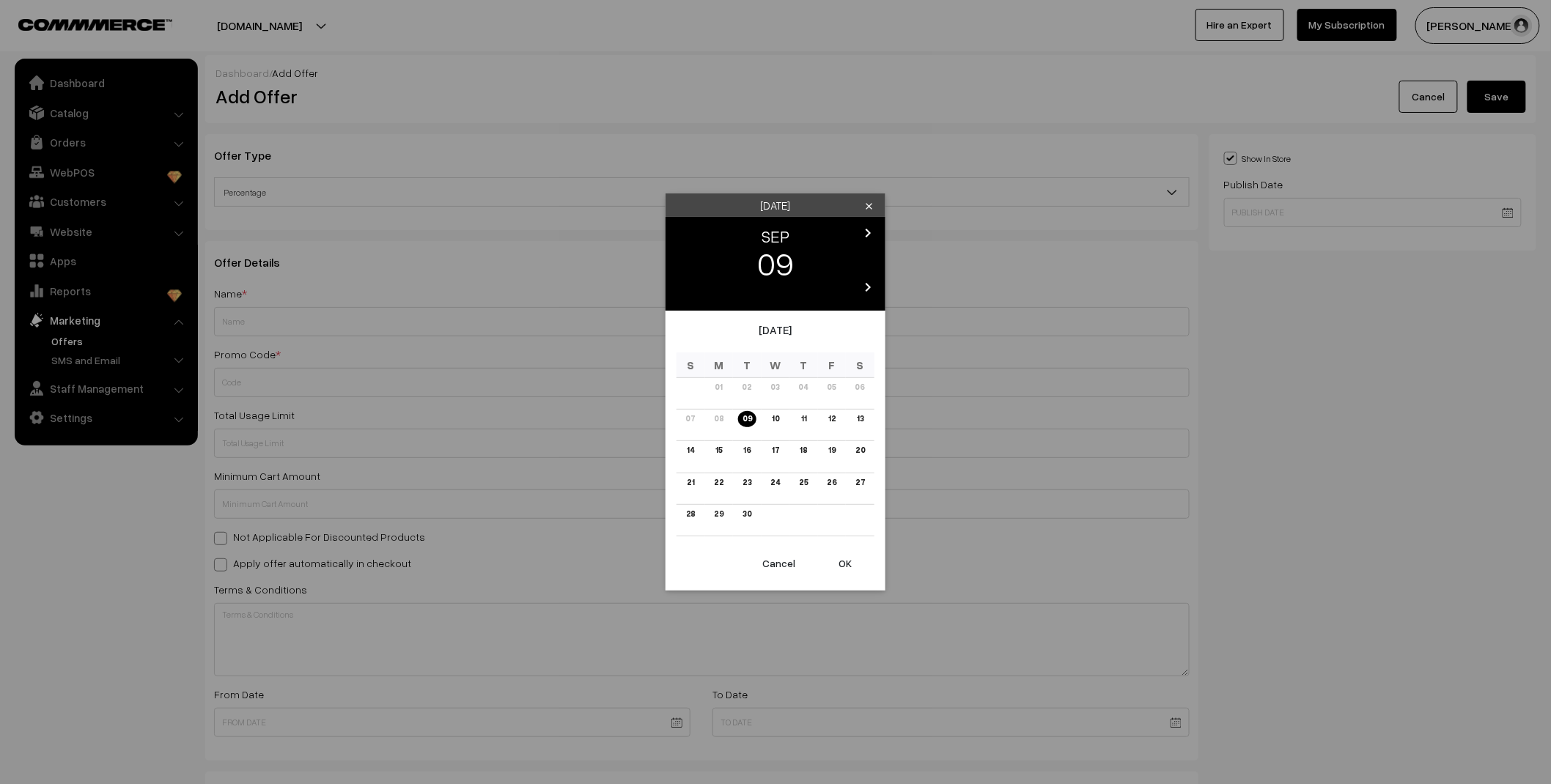
click at [1299, 214] on body "Thank you for showing interest. Our team will call you shortly. Close stylishte…" at bounding box center [776, 540] width 1551 height 1080
click at [746, 420] on link "09" at bounding box center [746, 419] width 18 height 16
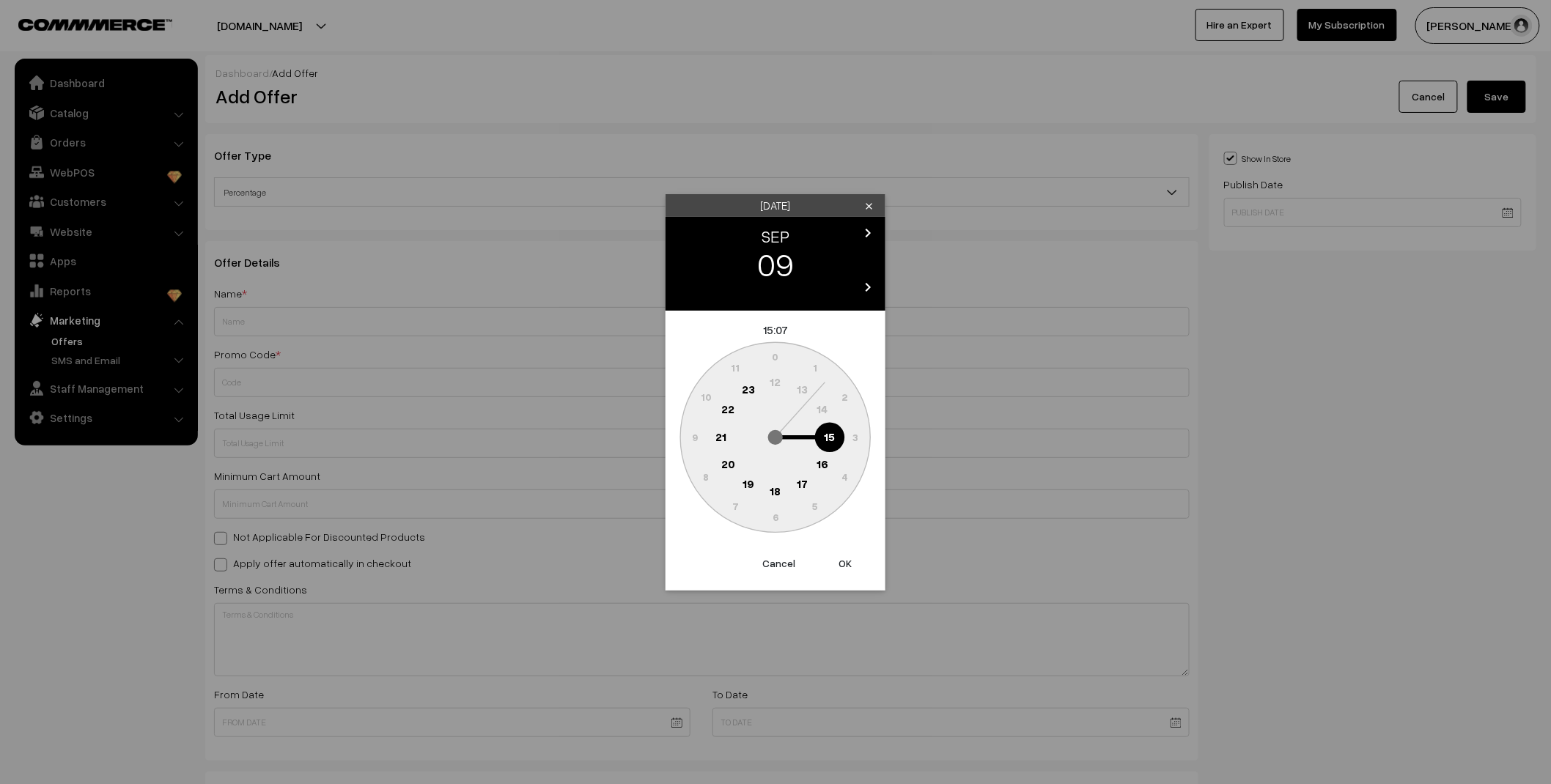
click at [845, 560] on button "OK" at bounding box center [845, 563] width 58 height 32
type input "09-09-2025 15:07"
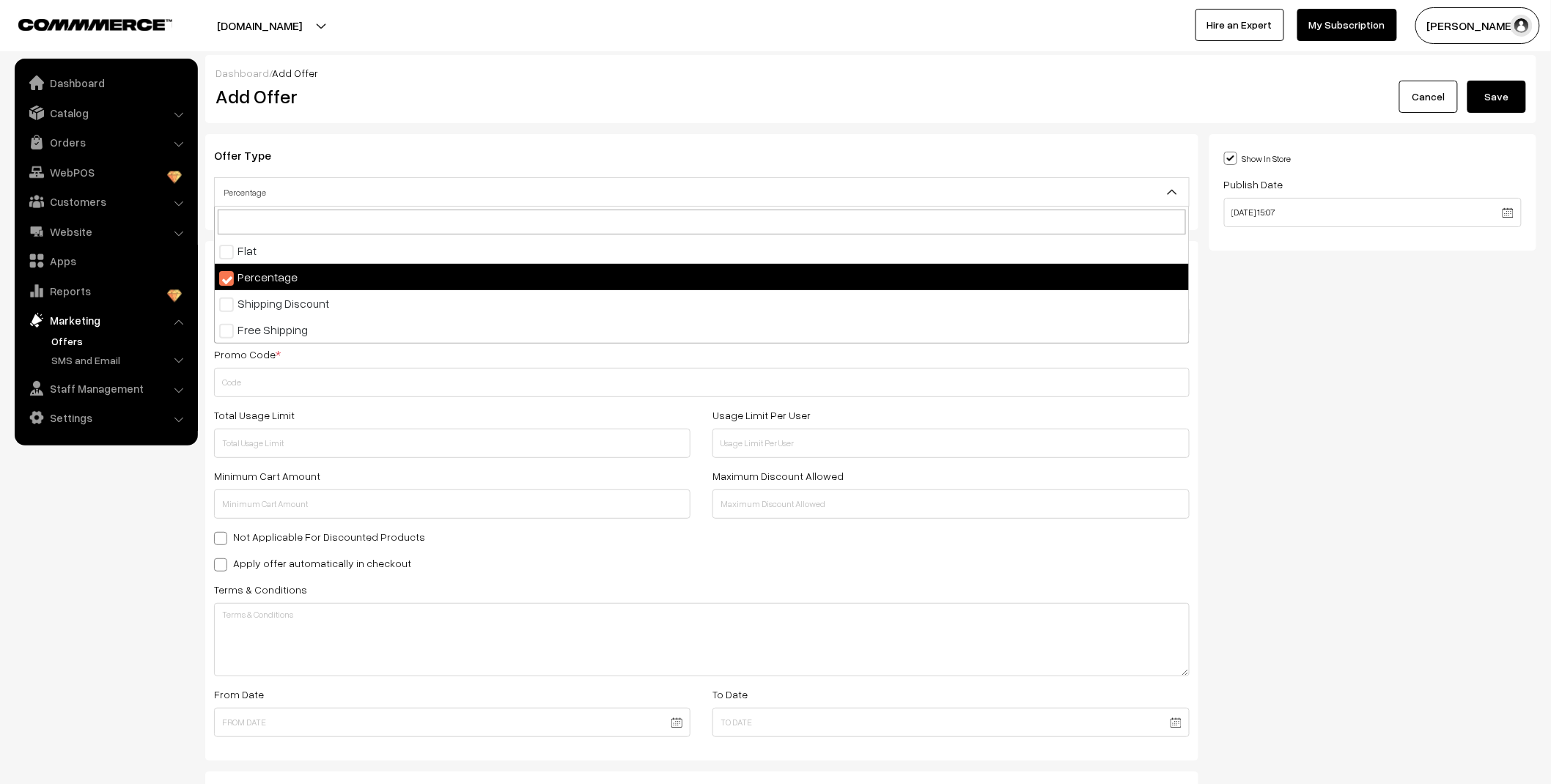
click at [278, 195] on span "Percentage" at bounding box center [702, 193] width 974 height 25
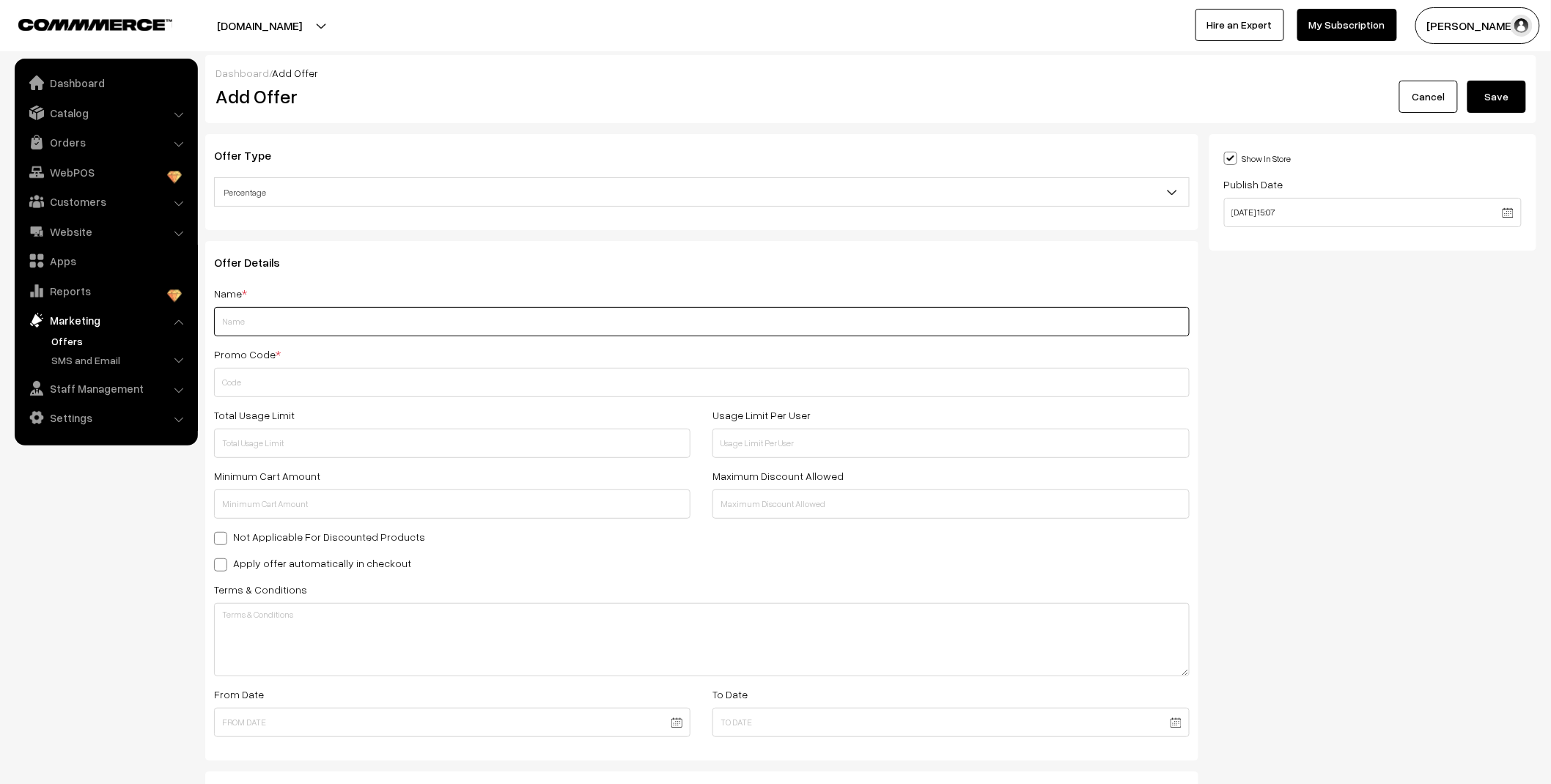
click at [272, 333] on input "text" at bounding box center [702, 322] width 976 height 29
type input "STYLISH TEENS"
click at [319, 375] on input "text" at bounding box center [702, 382] width 976 height 29
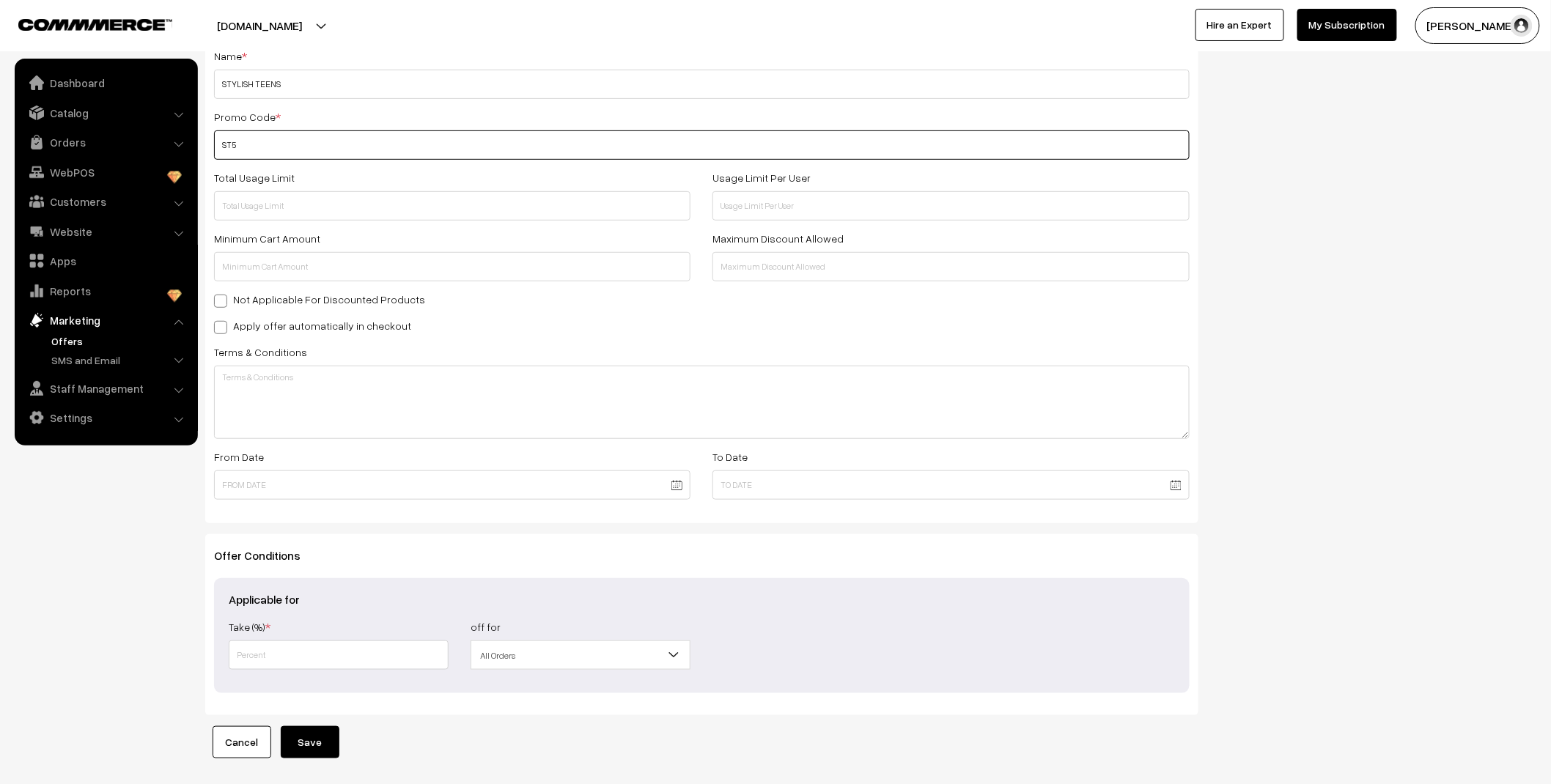
scroll to position [244, 0]
type input "ST5"
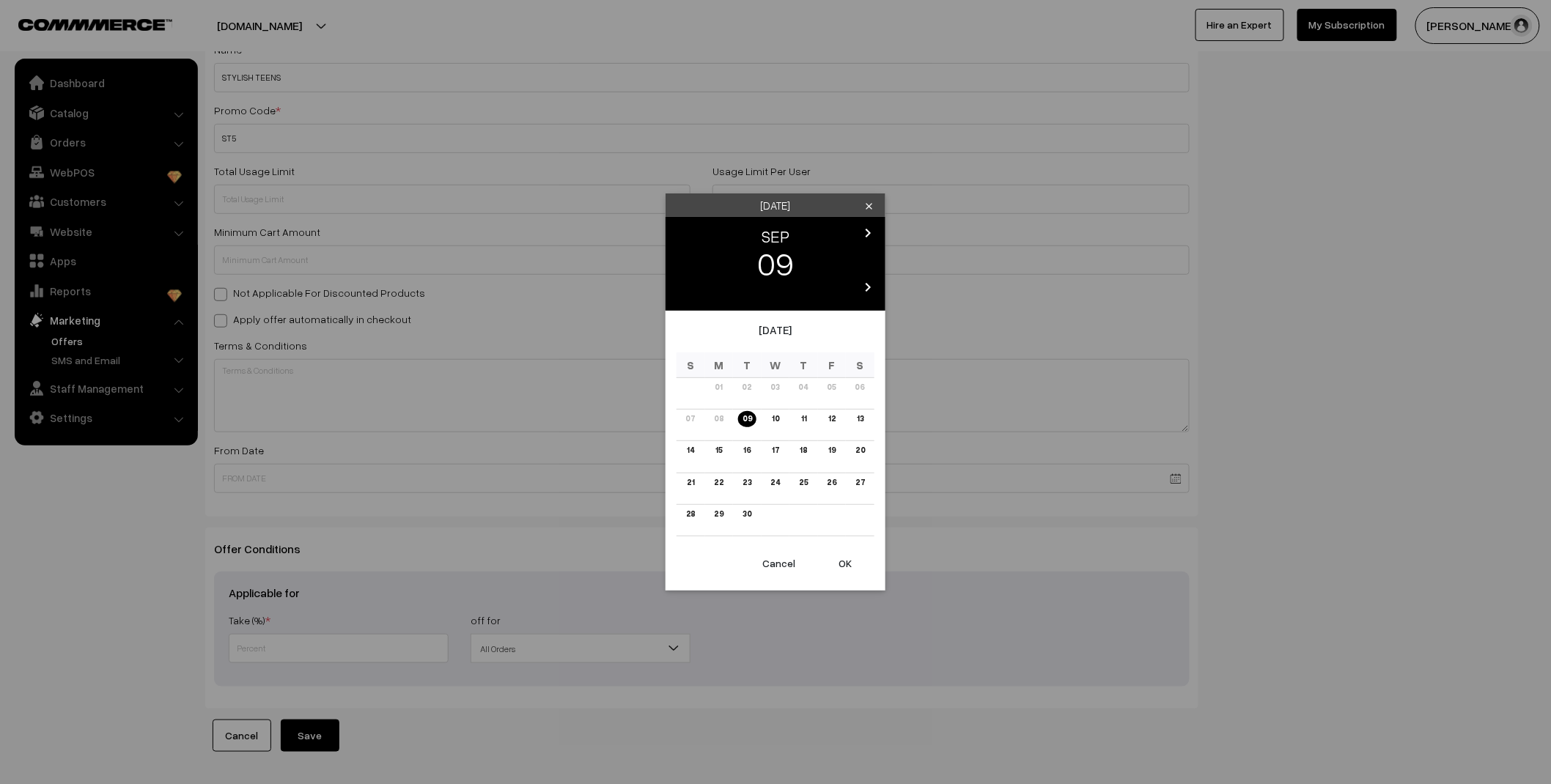
click at [352, 477] on body "Thank you for showing interest. Our team will call you shortly. Close stylishte…" at bounding box center [776, 296] width 1551 height 1080
click at [750, 416] on link "09" at bounding box center [746, 419] width 18 height 16
click at [850, 559] on button "OK" at bounding box center [845, 563] width 58 height 32
type input "09-09-2025"
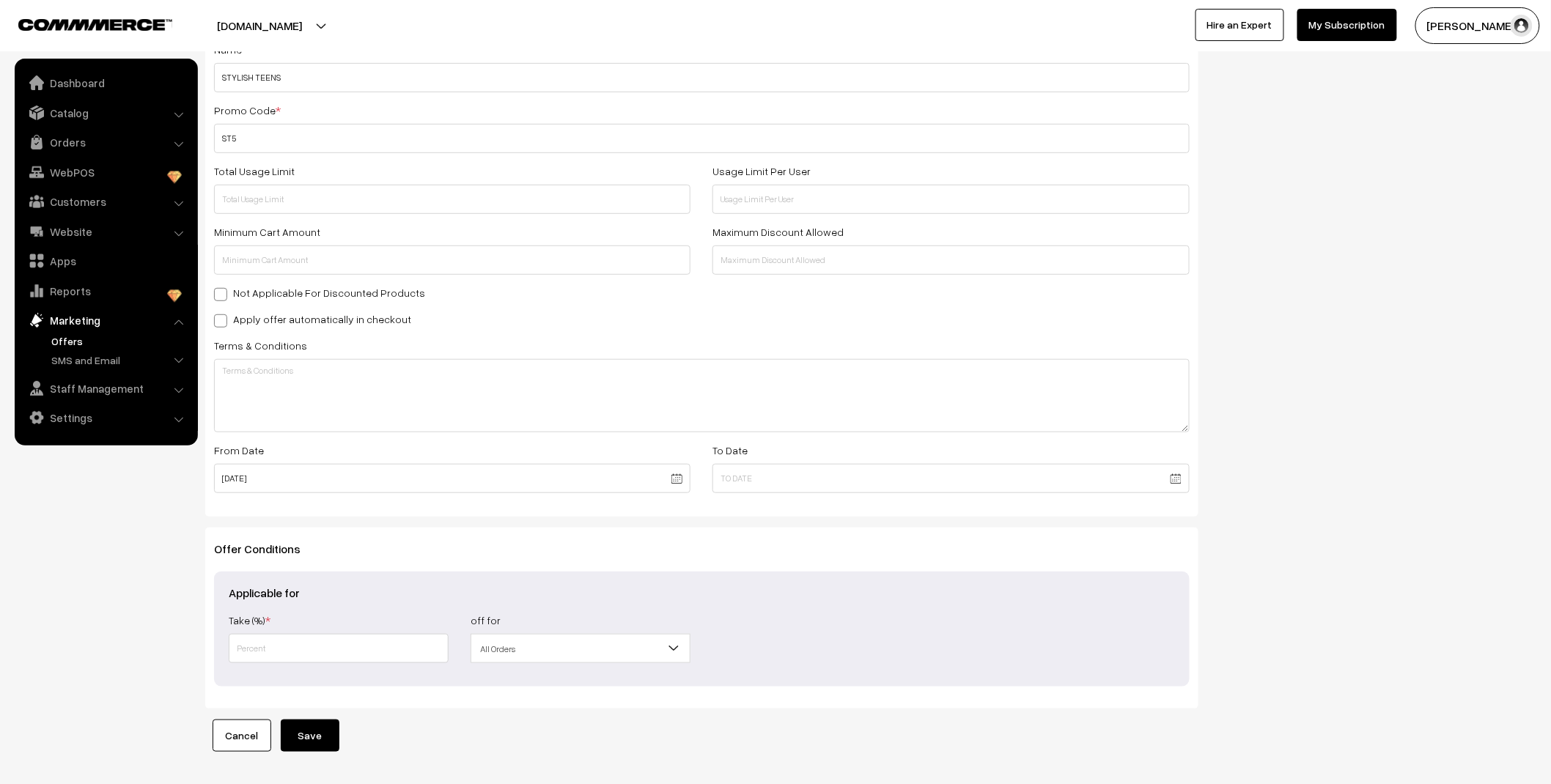
click at [766, 482] on body "Thank you for showing interest. Our team will call you shortly. Close stylishte…" at bounding box center [776, 296] width 1551 height 1080
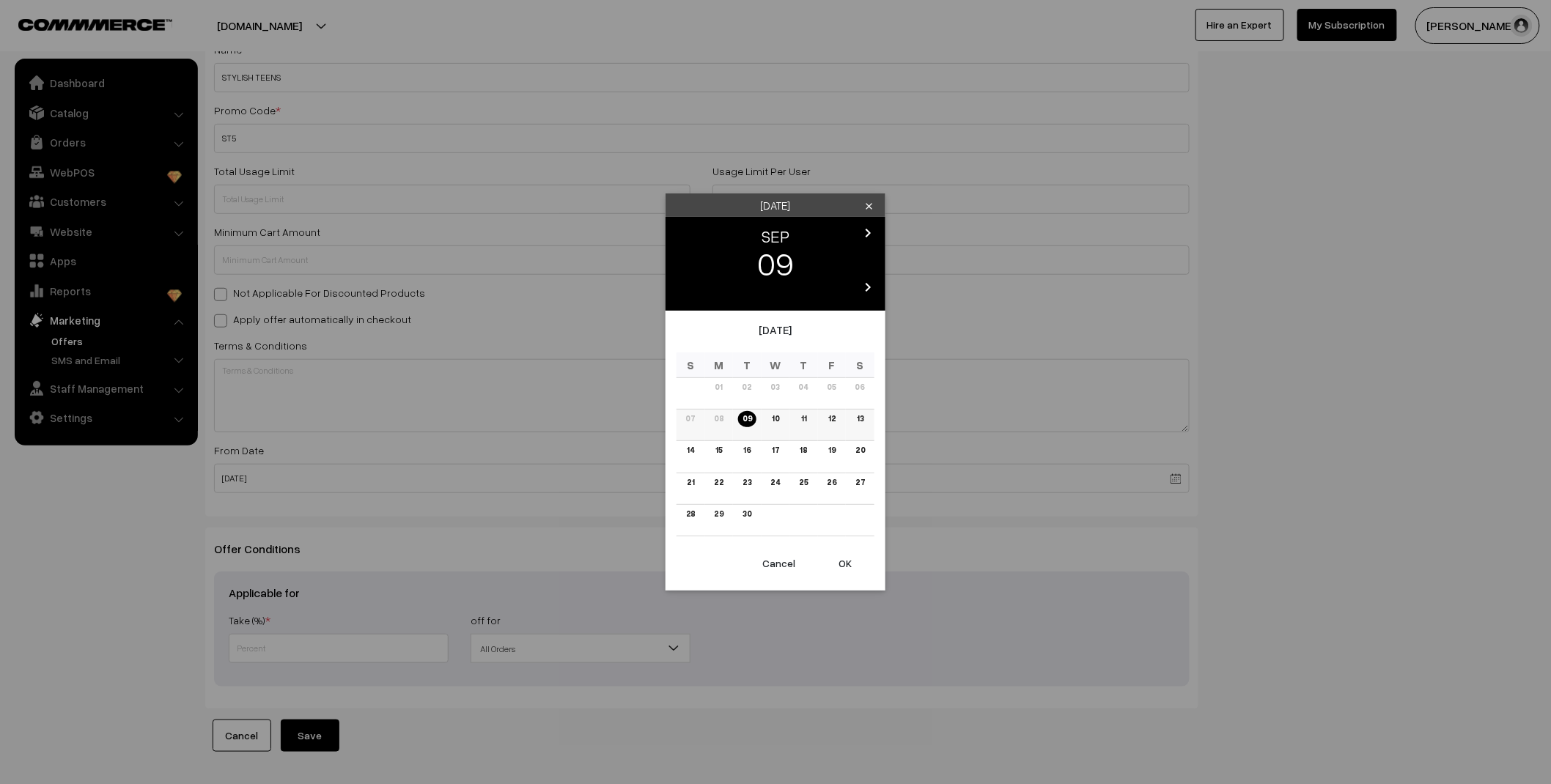
click at [777, 416] on link "10" at bounding box center [776, 419] width 17 height 16
click at [844, 566] on button "OK" at bounding box center [845, 563] width 58 height 32
type input "10-09-2025"
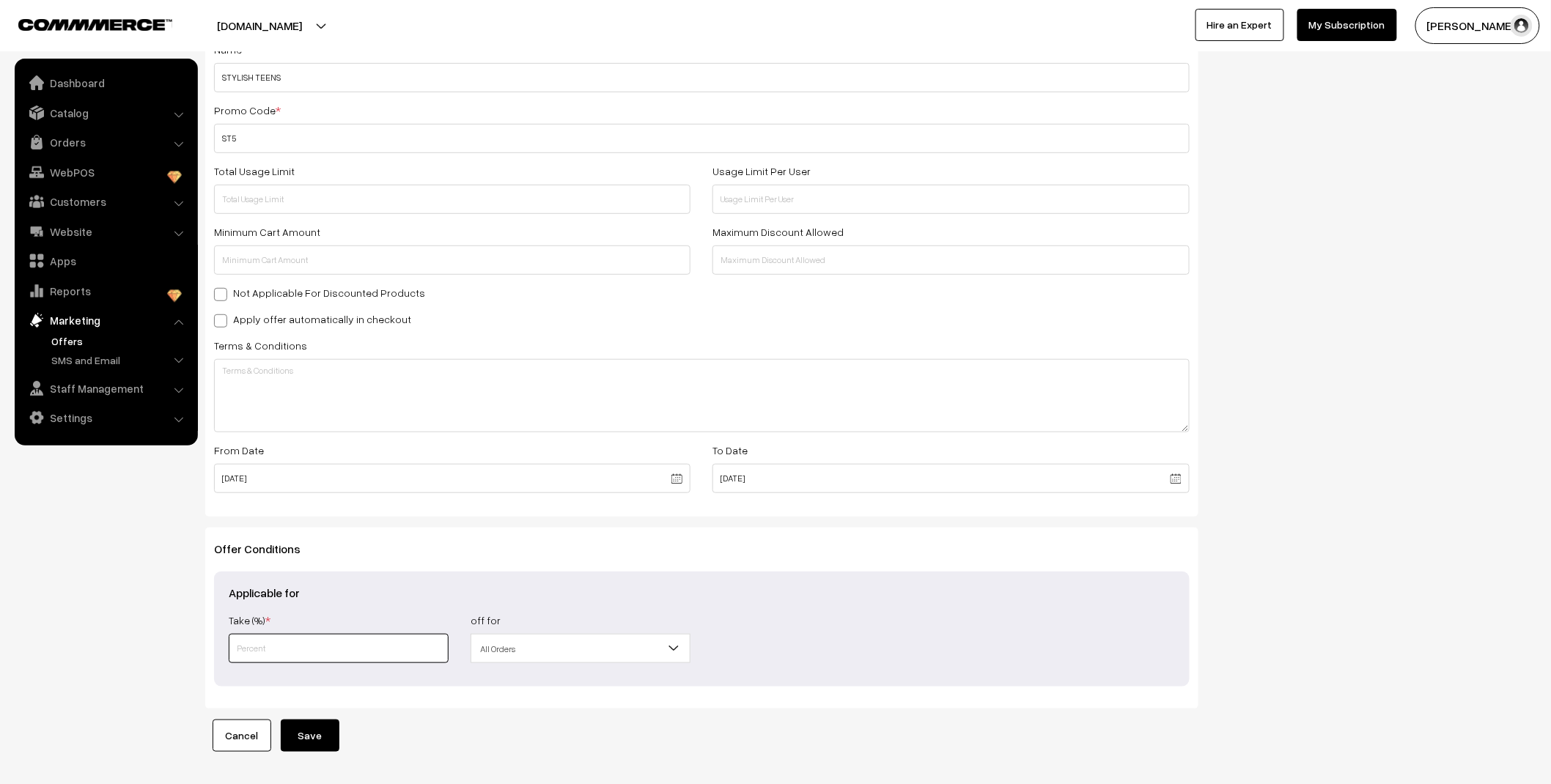
click at [355, 641] on input "text" at bounding box center [339, 649] width 220 height 29
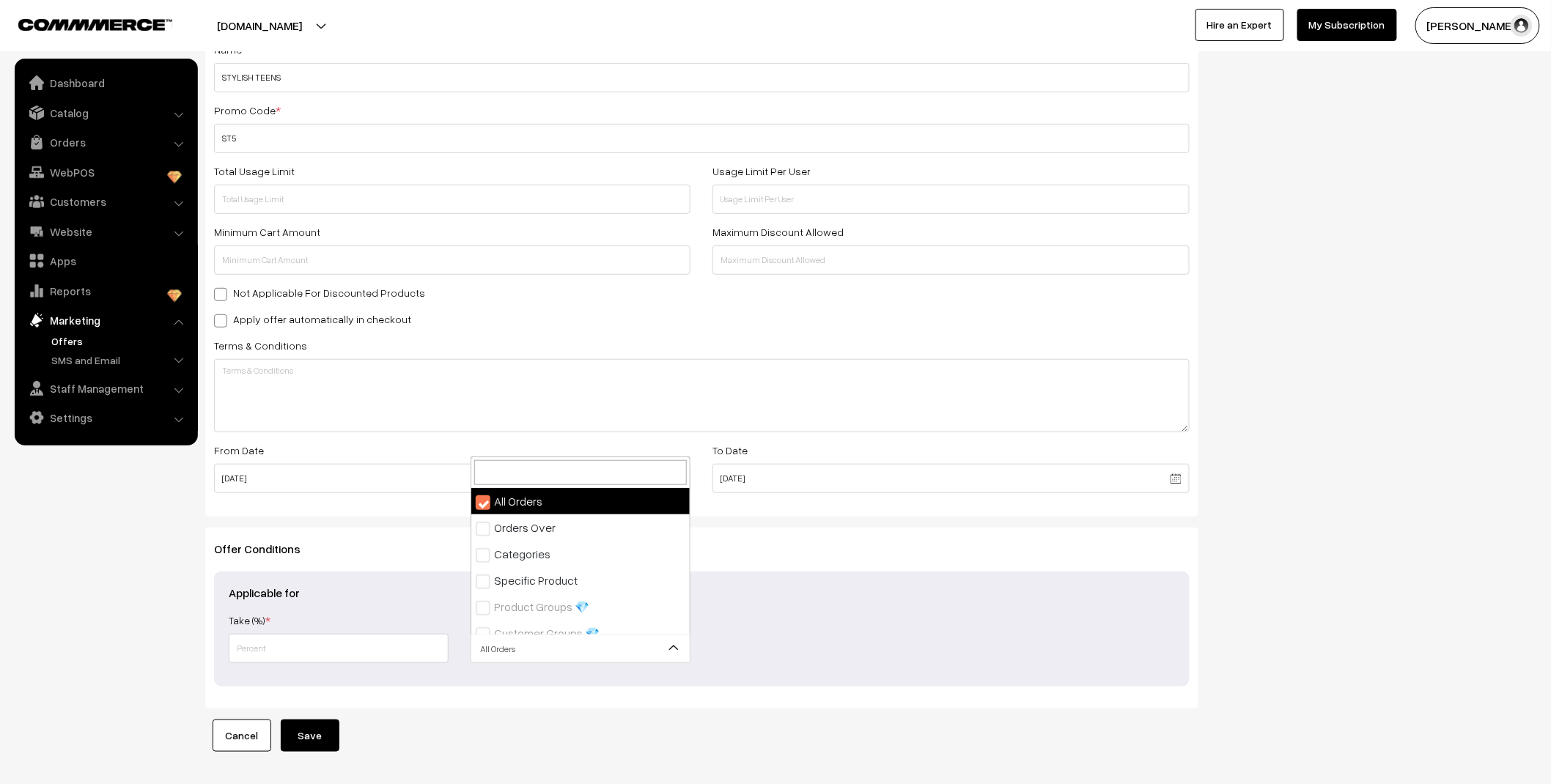
click at [507, 653] on span "All Orders" at bounding box center [580, 649] width 218 height 25
click at [379, 657] on input "text" at bounding box center [339, 649] width 220 height 29
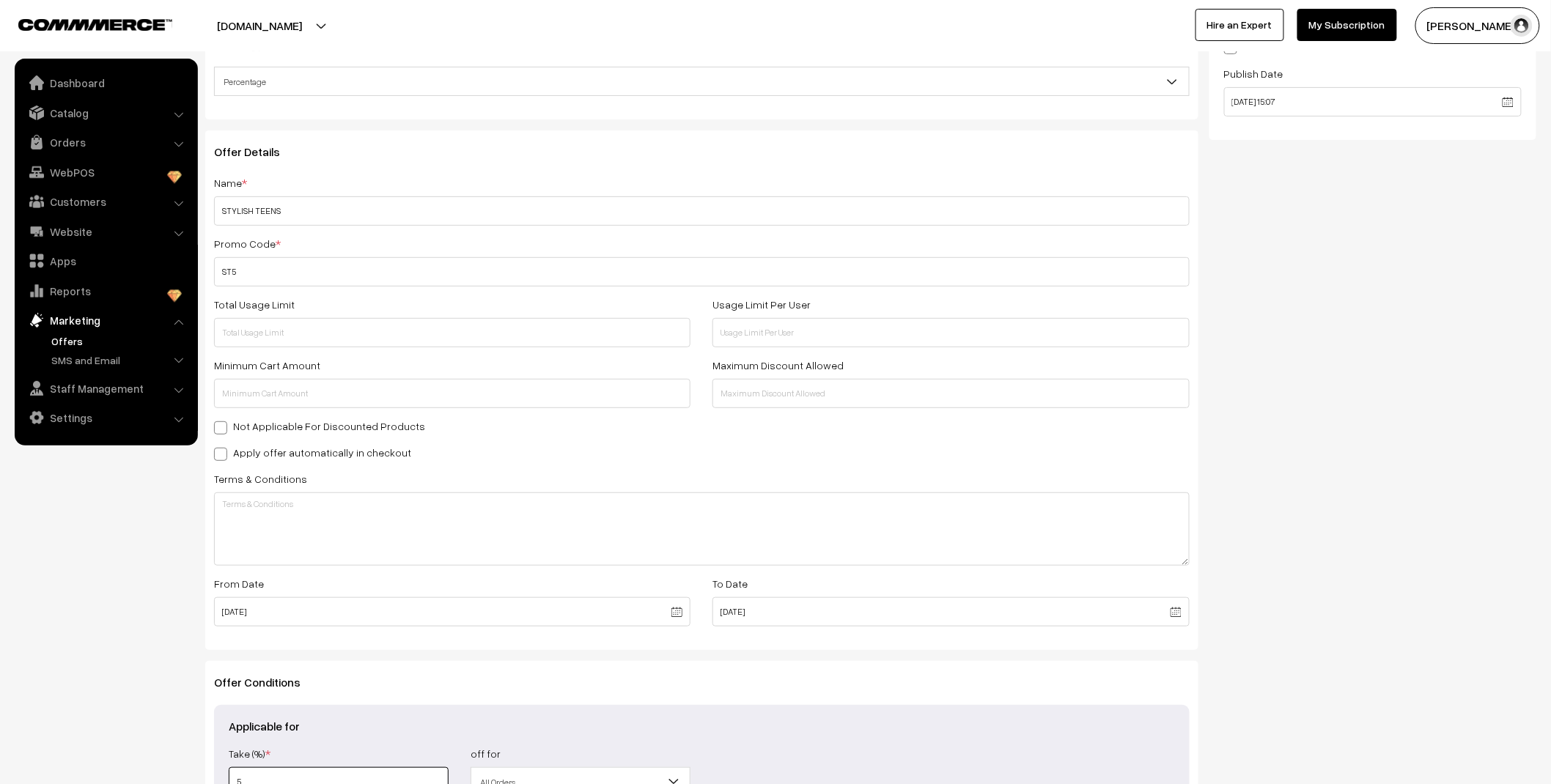
scroll to position [0, 0]
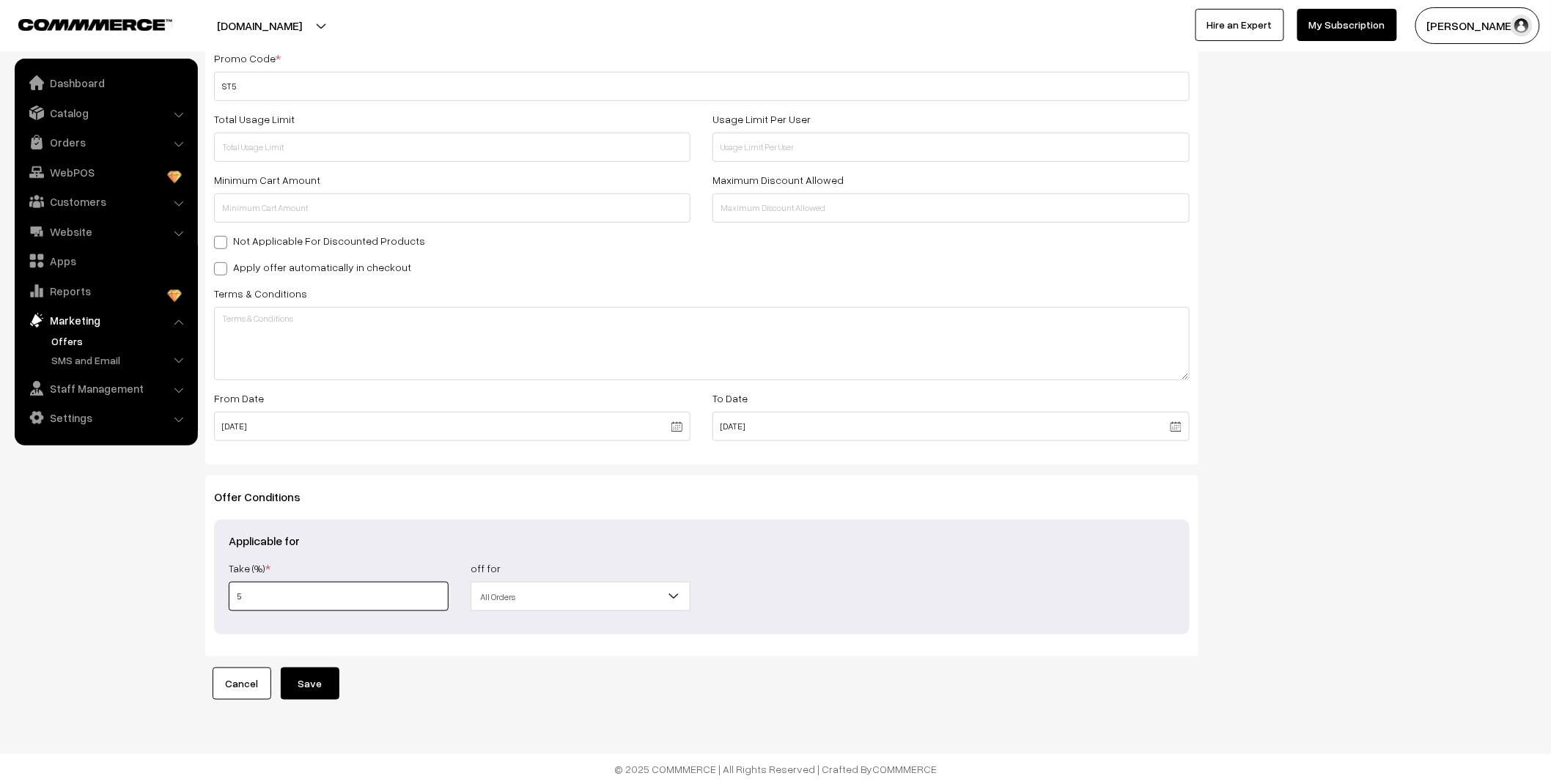
type input "5"
click at [308, 688] on button "Save" at bounding box center [309, 683] width 58 height 32
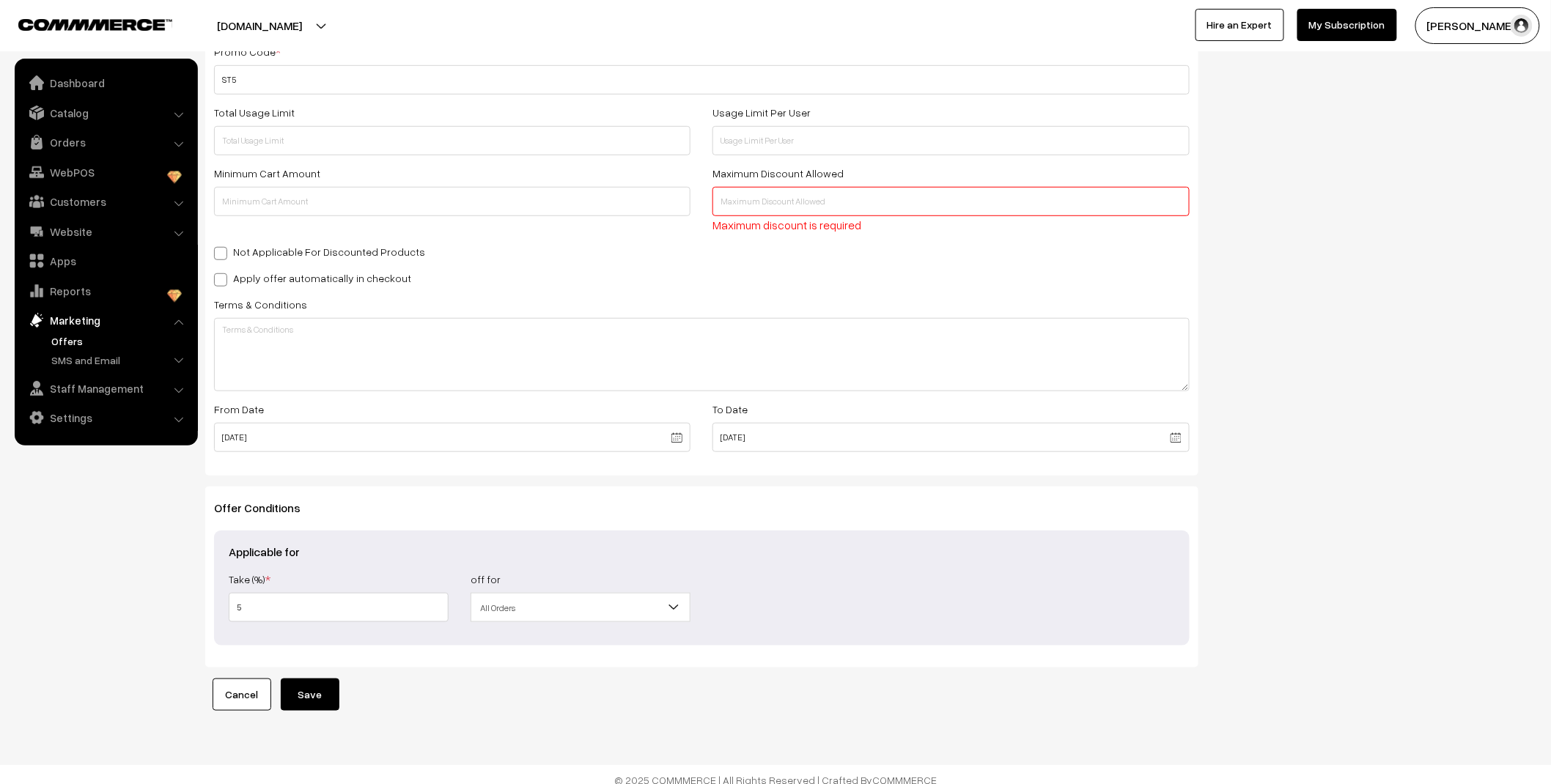
scroll to position [315, 0]
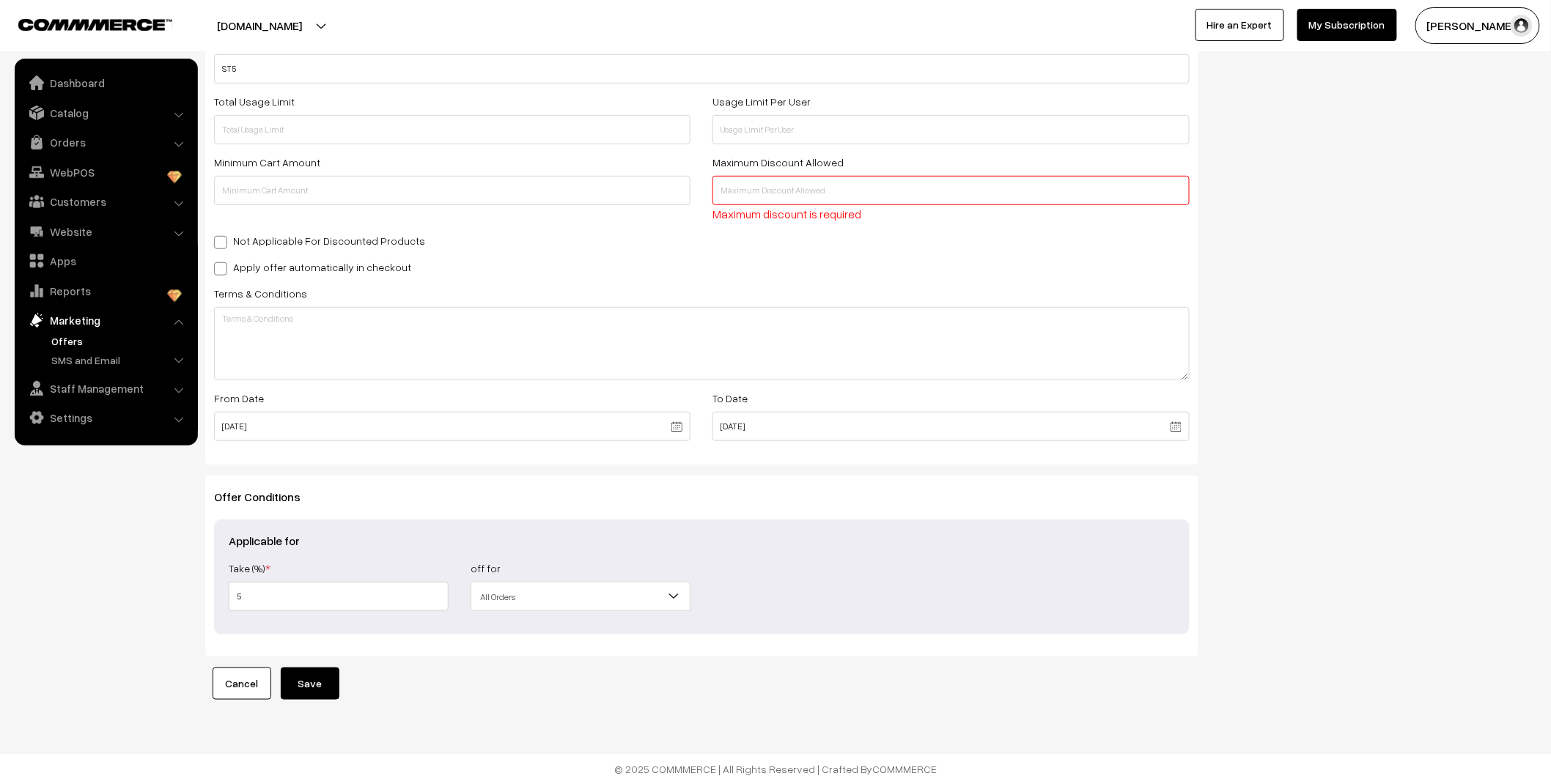
click at [765, 186] on input "text" at bounding box center [951, 191] width 477 height 29
type input "1000000"
click at [335, 682] on button "Save" at bounding box center [309, 683] width 58 height 32
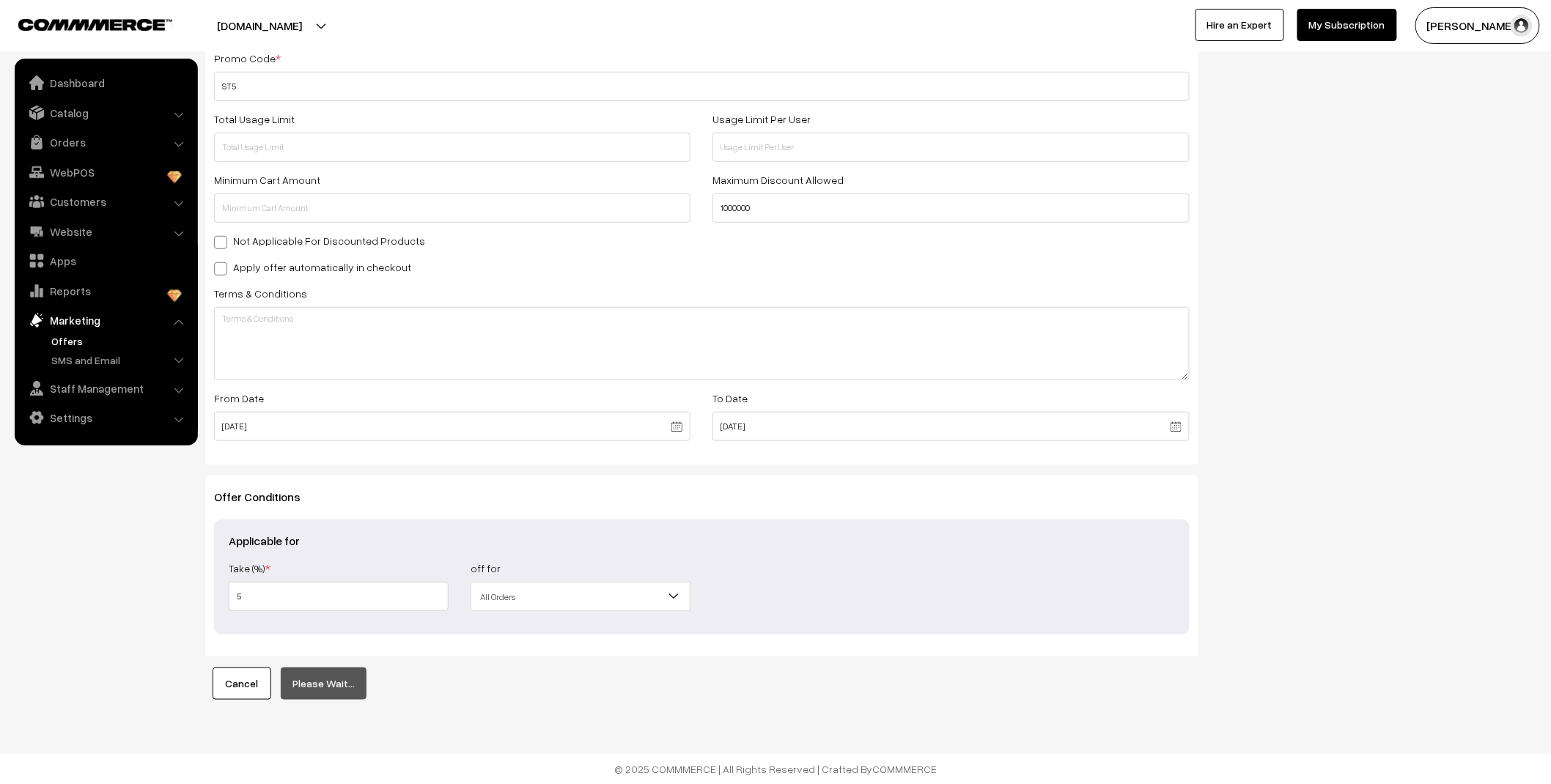
scroll to position [297, 0]
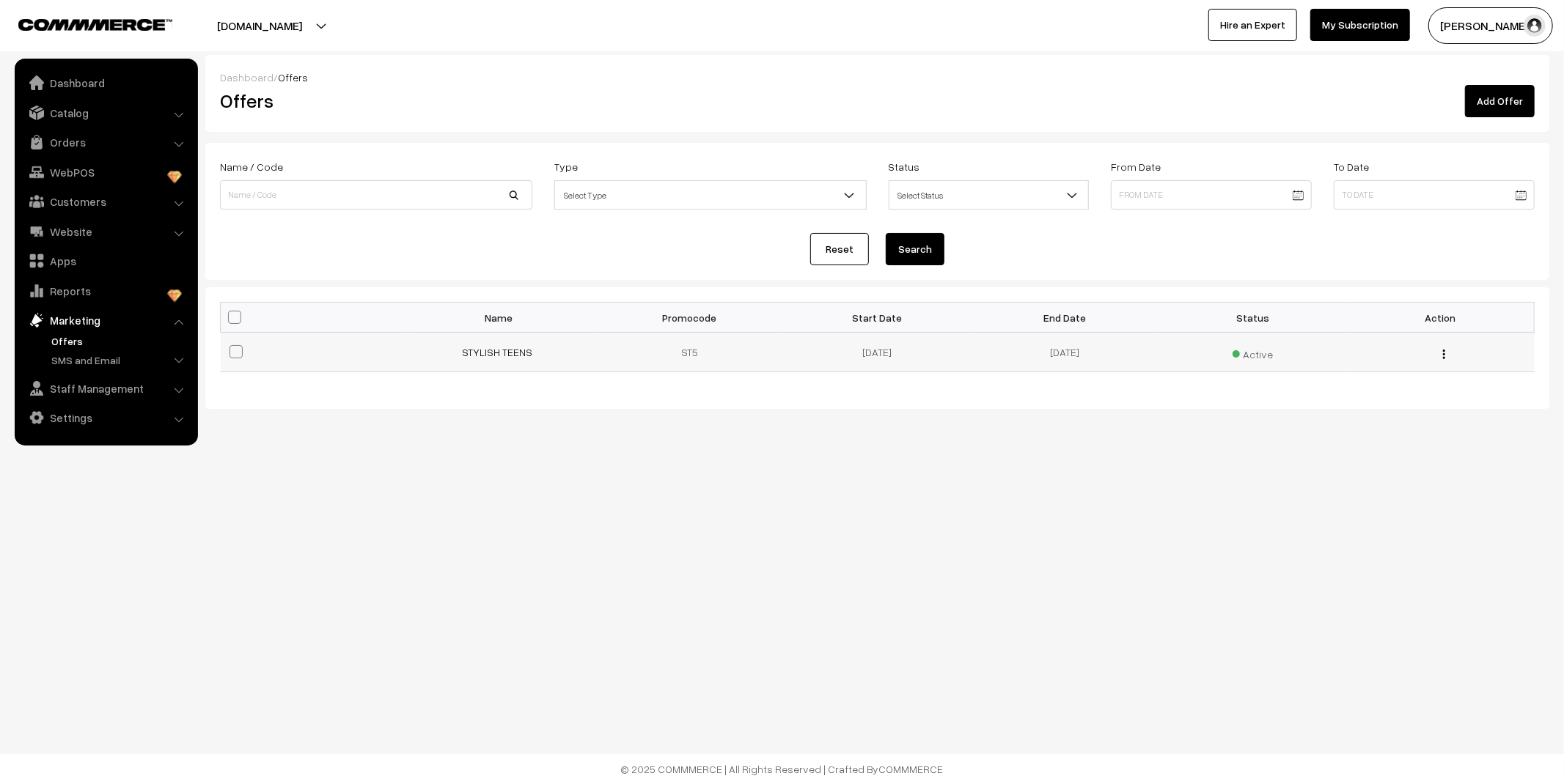
click at [232, 357] on span at bounding box center [236, 352] width 14 height 14
click at [232, 347] on input "checkbox" at bounding box center [227, 342] width 10 height 10
checkbox input "true"
click at [1445, 381] on button "button" at bounding box center [1444, 383] width 4 height 12
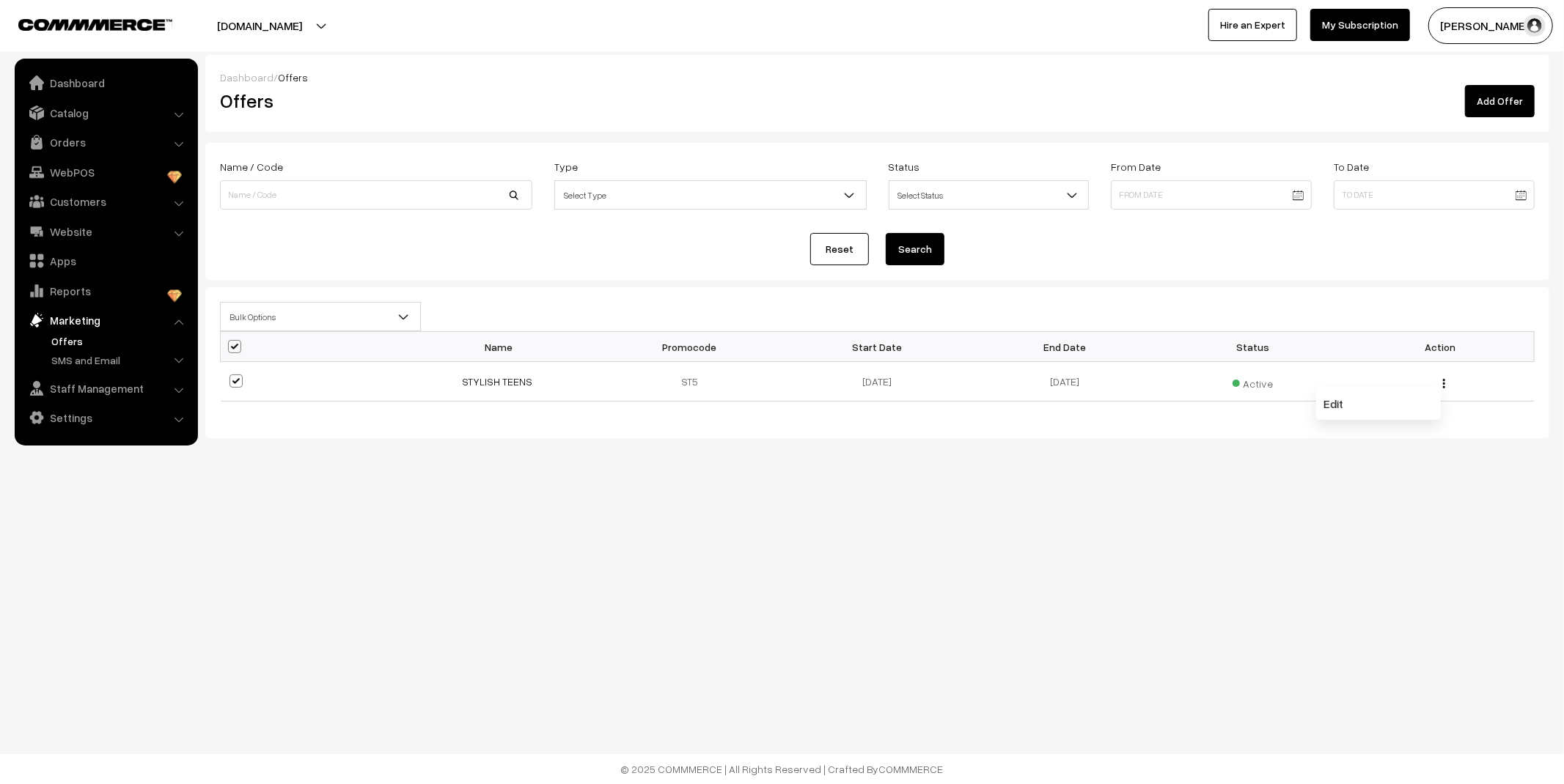
click at [1044, 593] on body "Thank you for showing interest. Our team will call you shortly. Close [DOMAIN_N…" at bounding box center [782, 392] width 1564 height 784
click at [1444, 382] on img "button" at bounding box center [1443, 383] width 2 height 10
click at [1380, 394] on link "Edit" at bounding box center [1378, 403] width 125 height 32
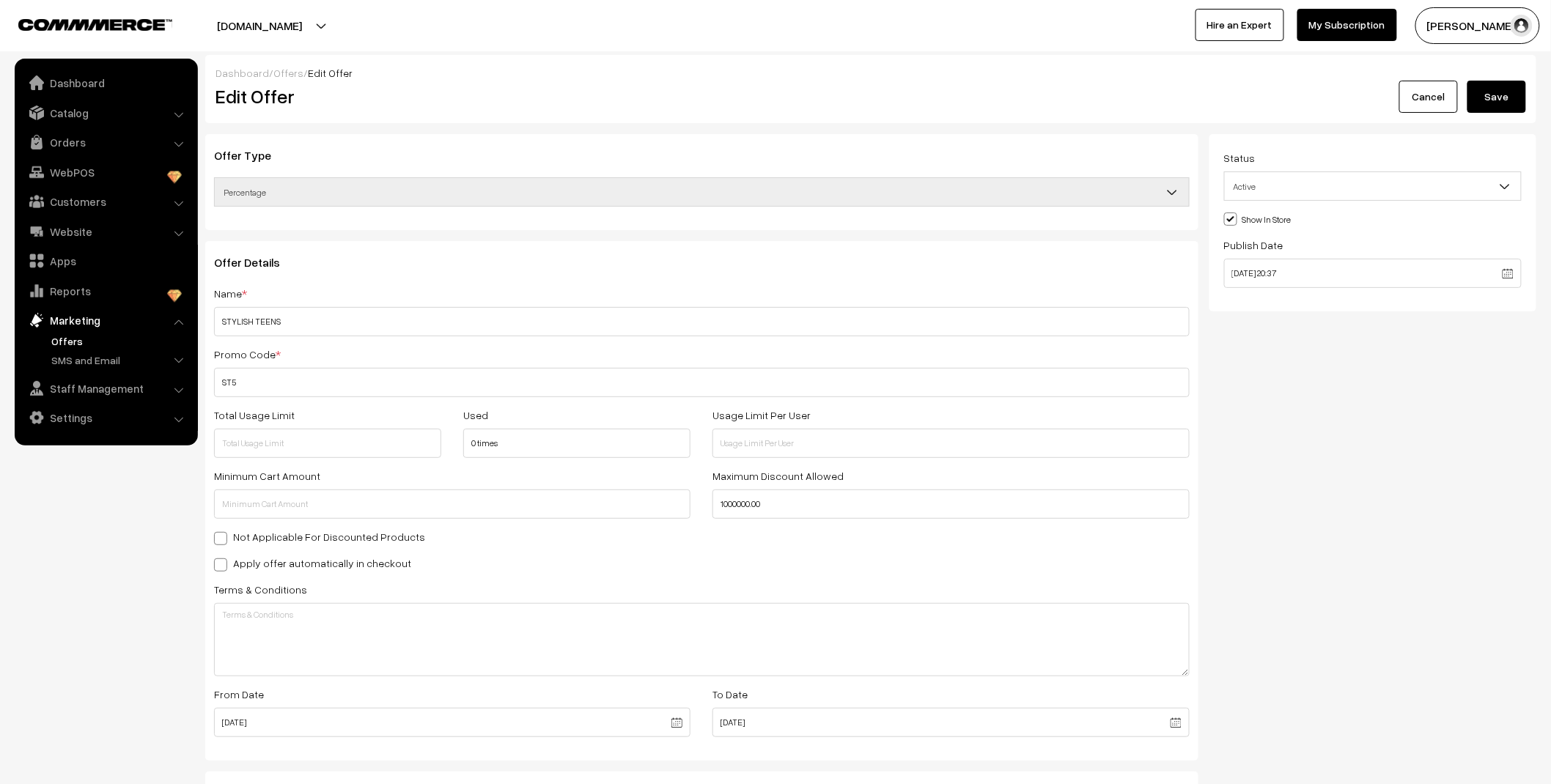
click at [1354, 181] on span "Active" at bounding box center [1373, 187] width 297 height 25
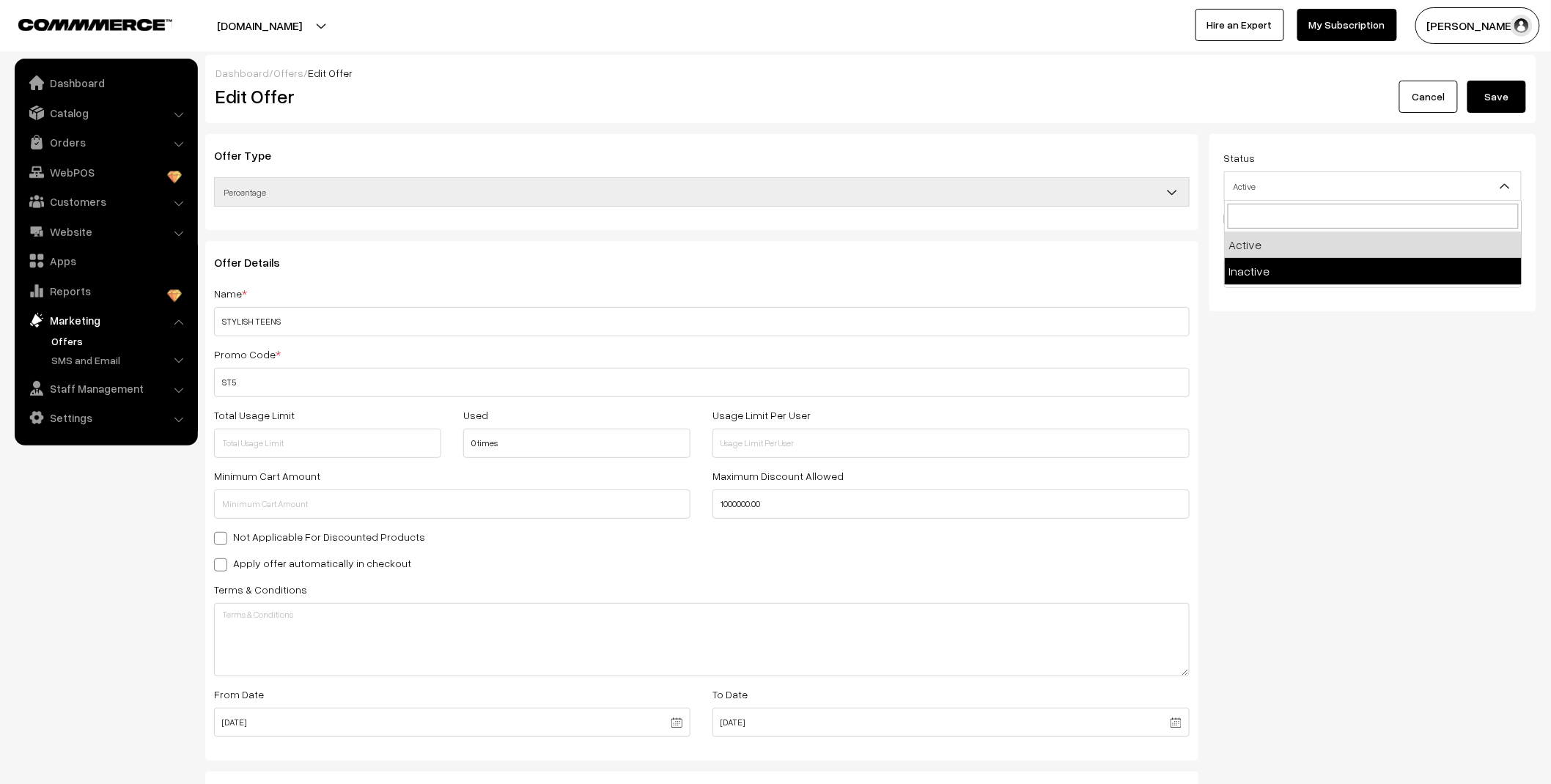
select select "2"
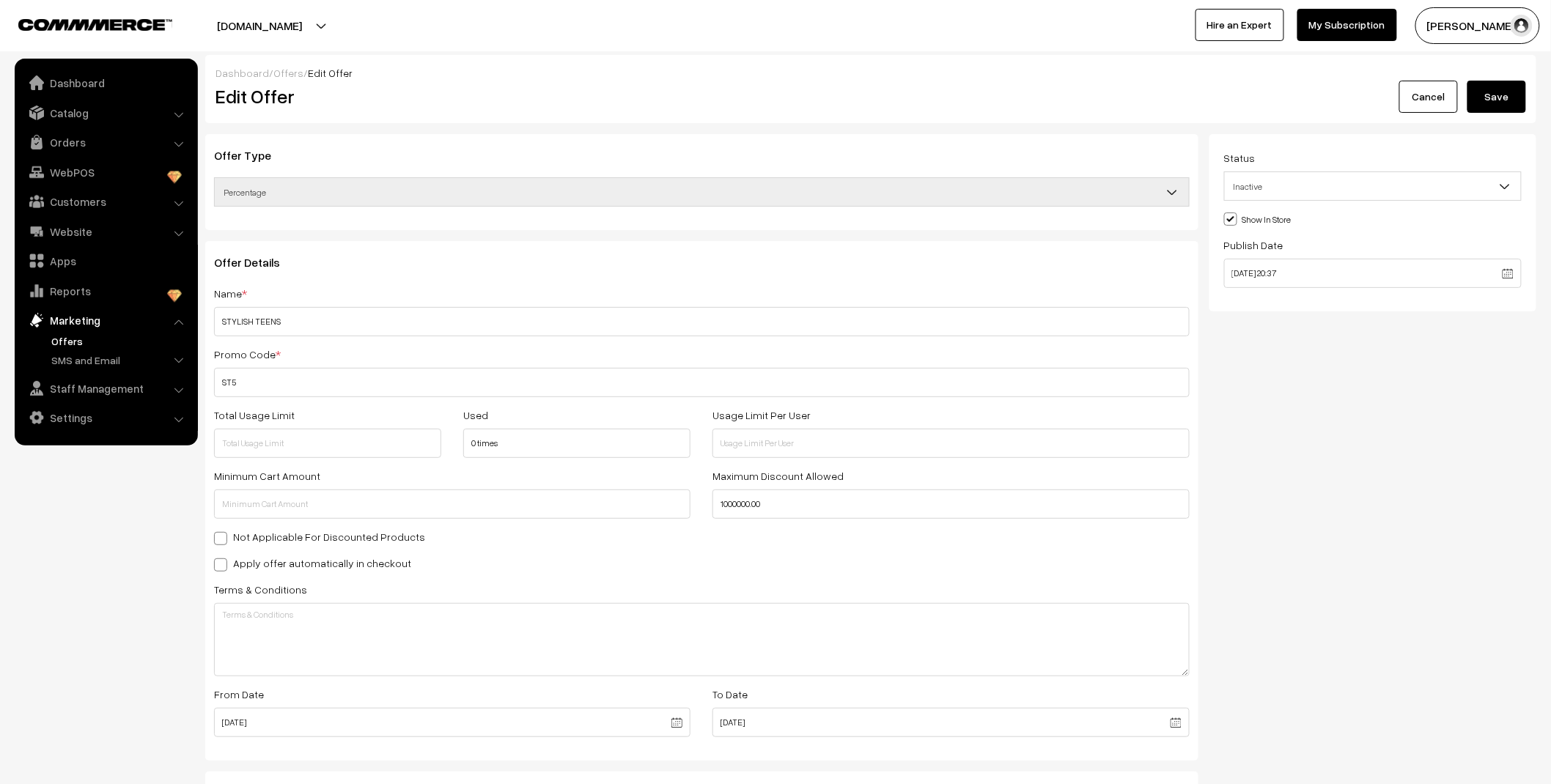
click at [1498, 98] on button "Save" at bounding box center [1497, 96] width 58 height 32
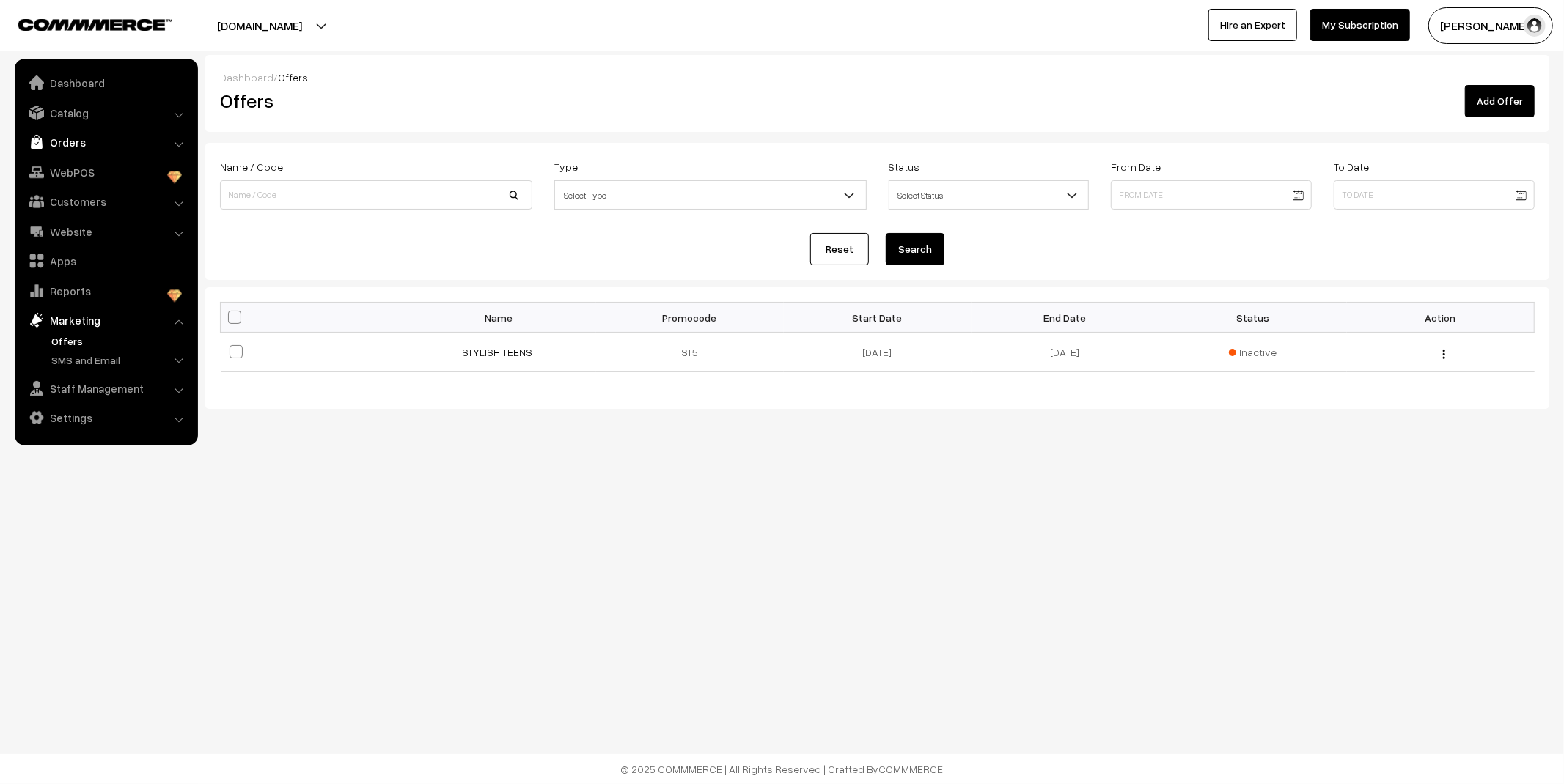
click at [66, 142] on link "Orders" at bounding box center [105, 142] width 174 height 26
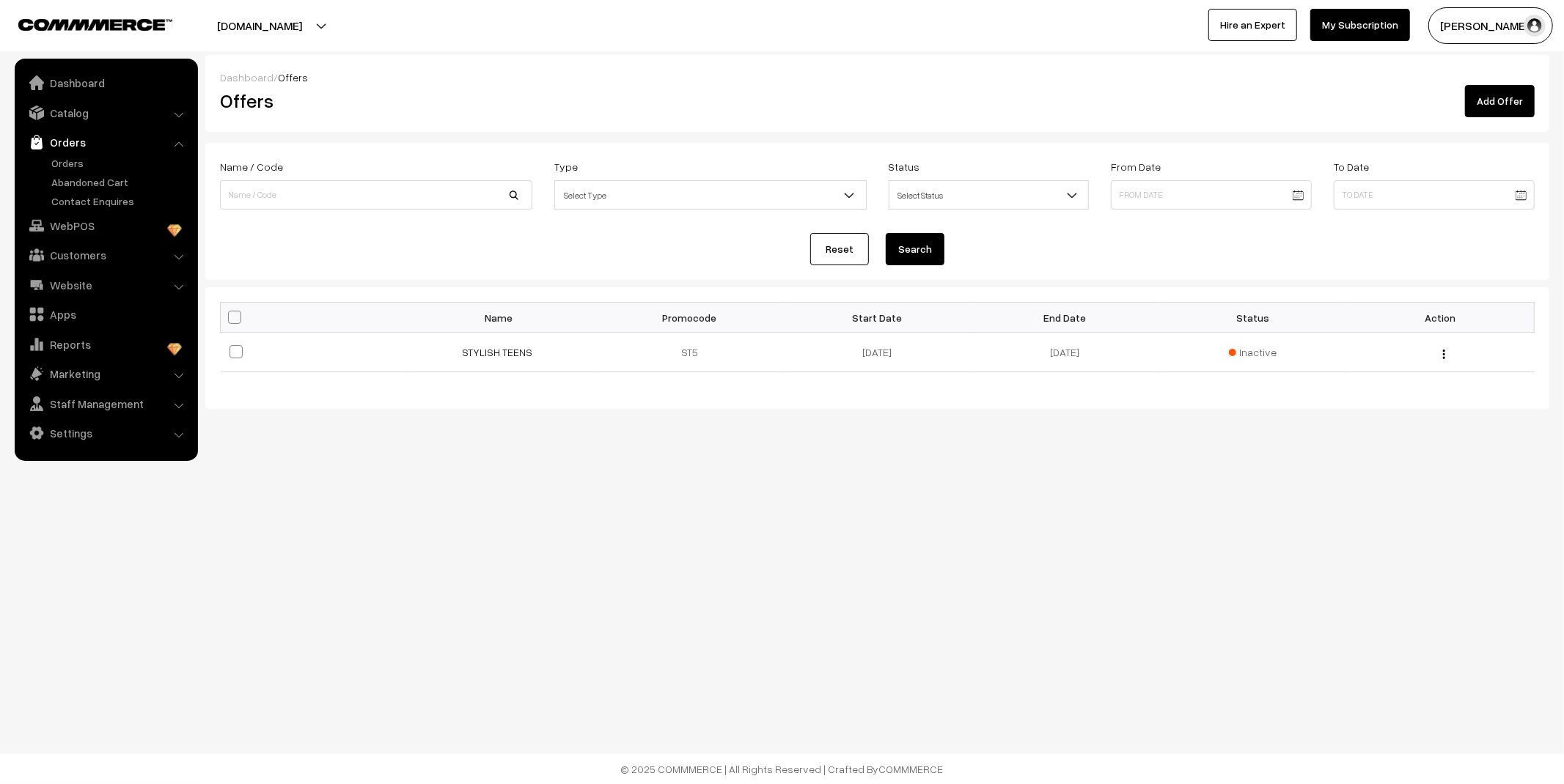
click at [75, 171] on ul "Orders" at bounding box center [106, 182] width 176 height 53
click at [76, 169] on link "Orders" at bounding box center [120, 163] width 145 height 16
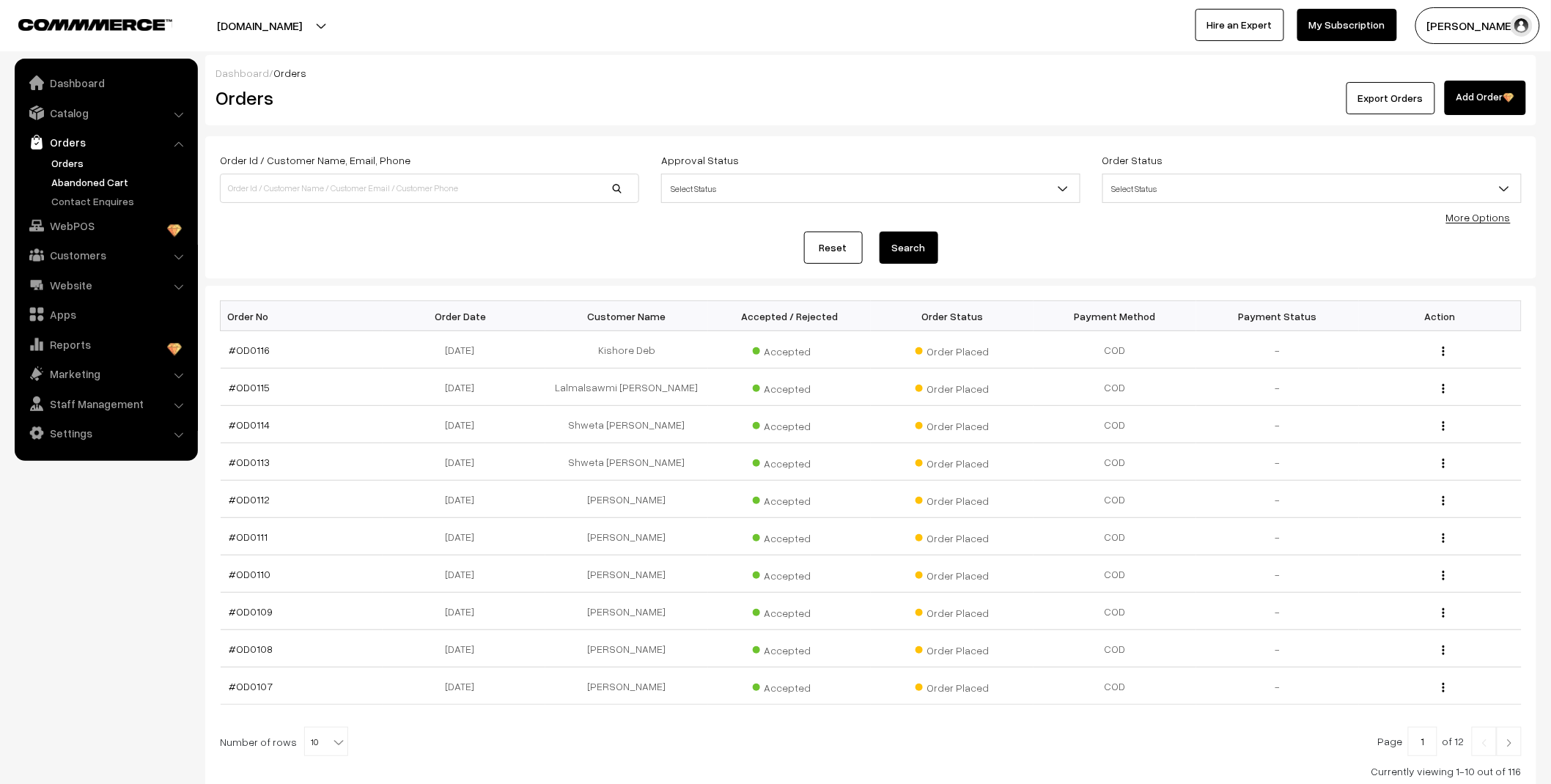
click at [73, 177] on link "Abandoned Cart" at bounding box center [120, 182] width 145 height 16
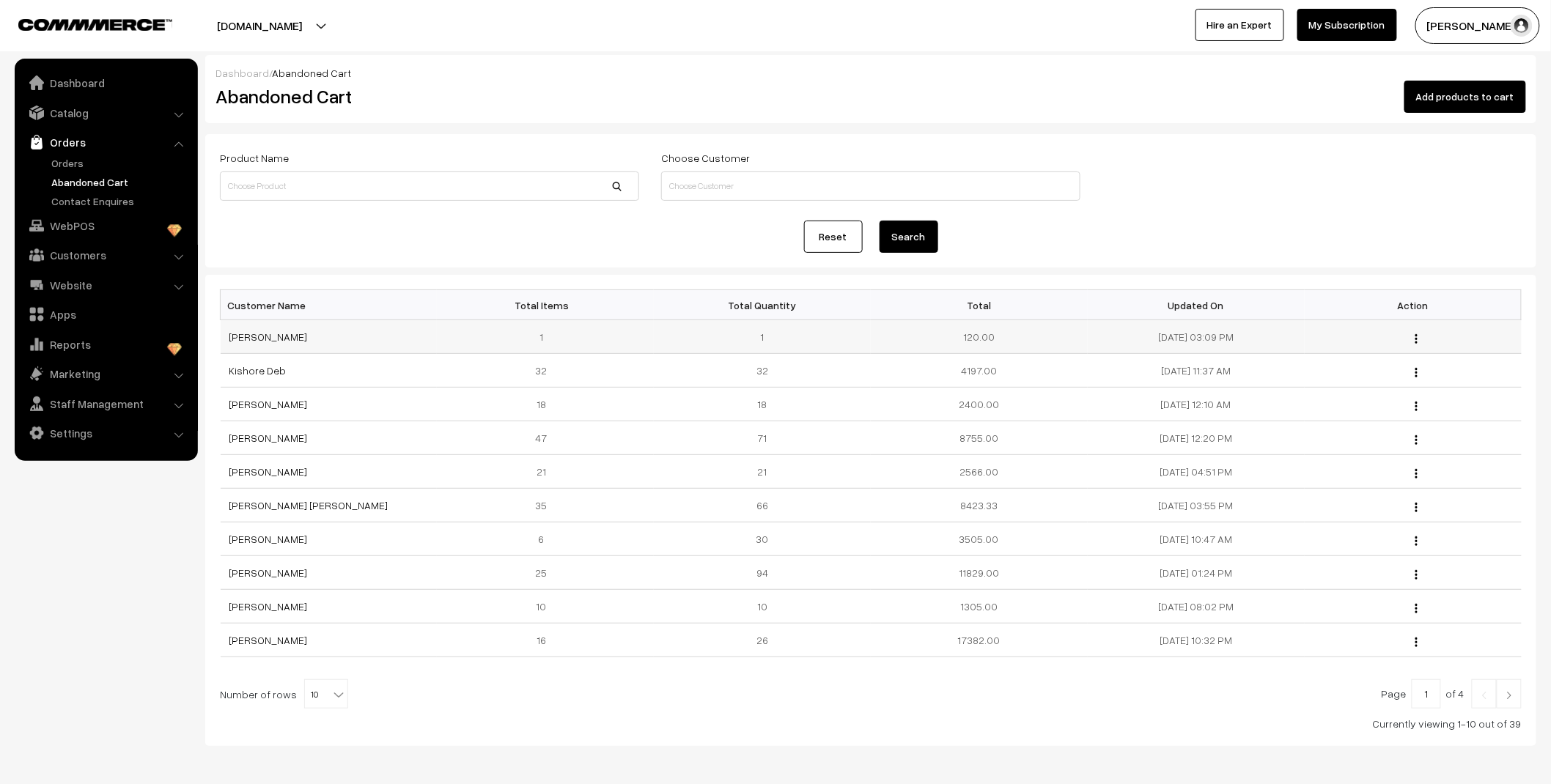
click at [1413, 336] on div "View" at bounding box center [1413, 337] width 199 height 16
click at [1419, 342] on div "View" at bounding box center [1413, 337] width 199 height 16
click at [1416, 338] on img "button" at bounding box center [1416, 339] width 2 height 10
